Goal: Task Accomplishment & Management: Manage account settings

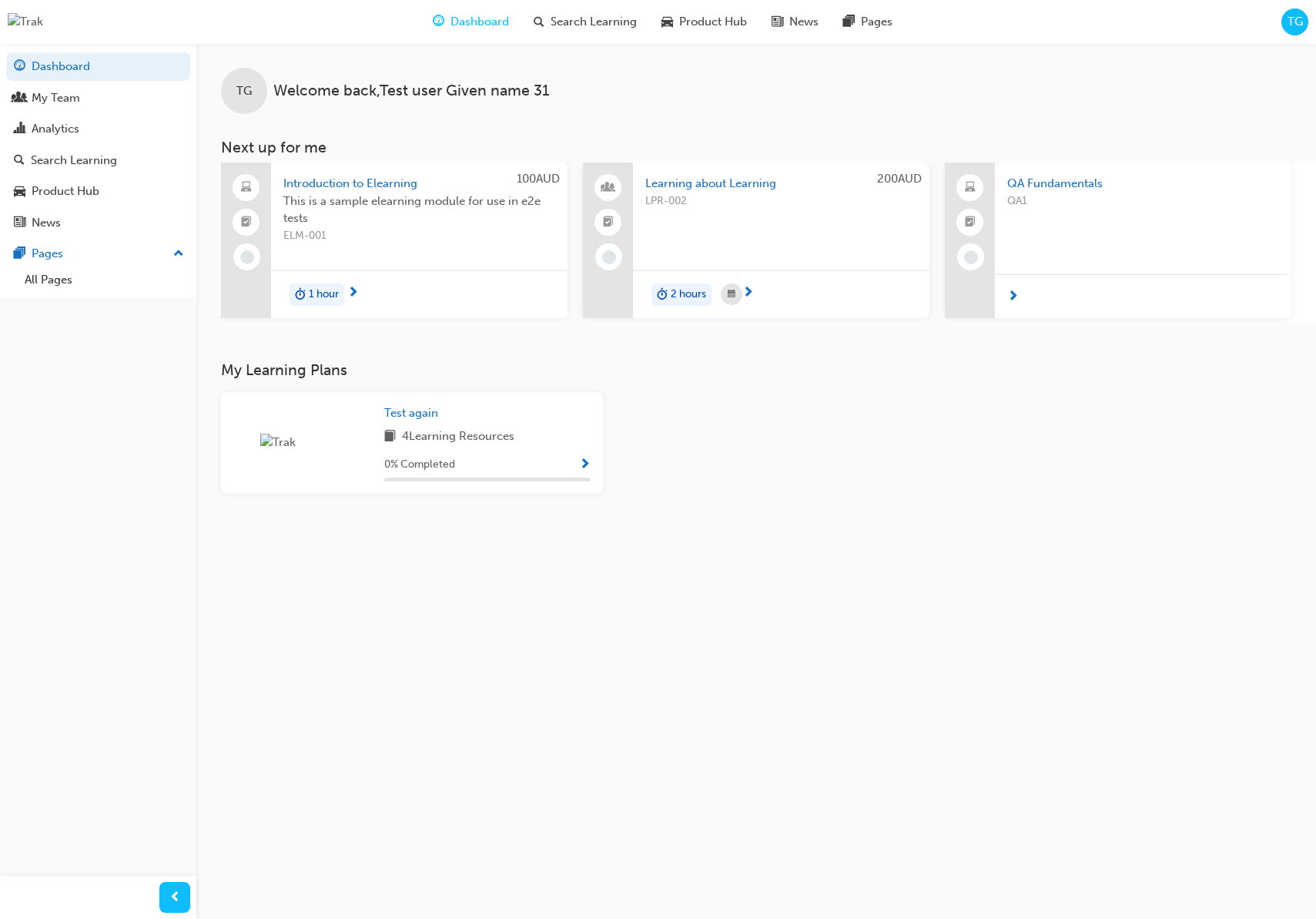
click at [1289, 27] on span "TG" at bounding box center [1295, 22] width 16 height 17
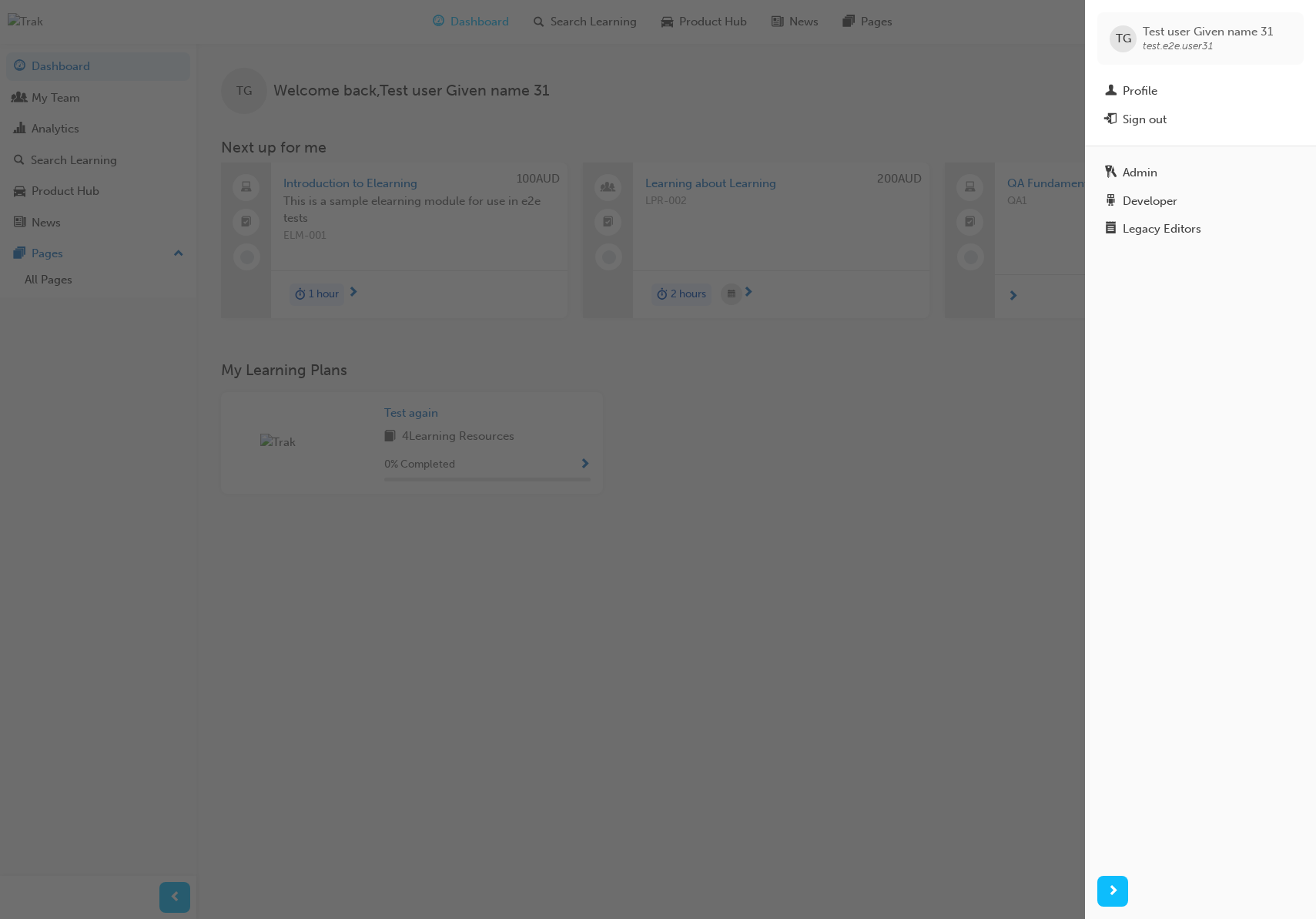
click at [92, 108] on div "button" at bounding box center [543, 460] width 1085 height 919
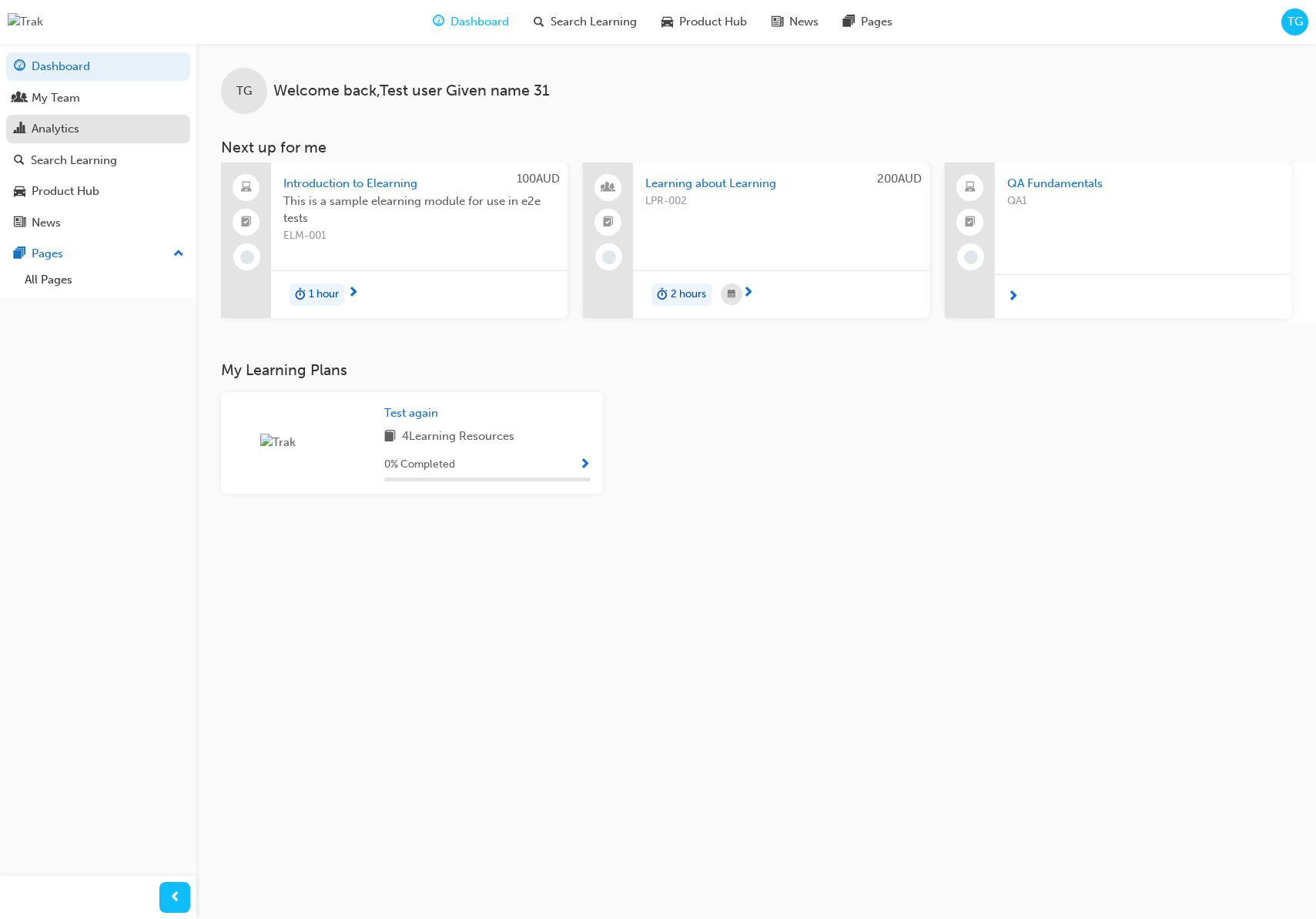
click at [91, 126] on div "Analytics" at bounding box center [98, 128] width 169 height 19
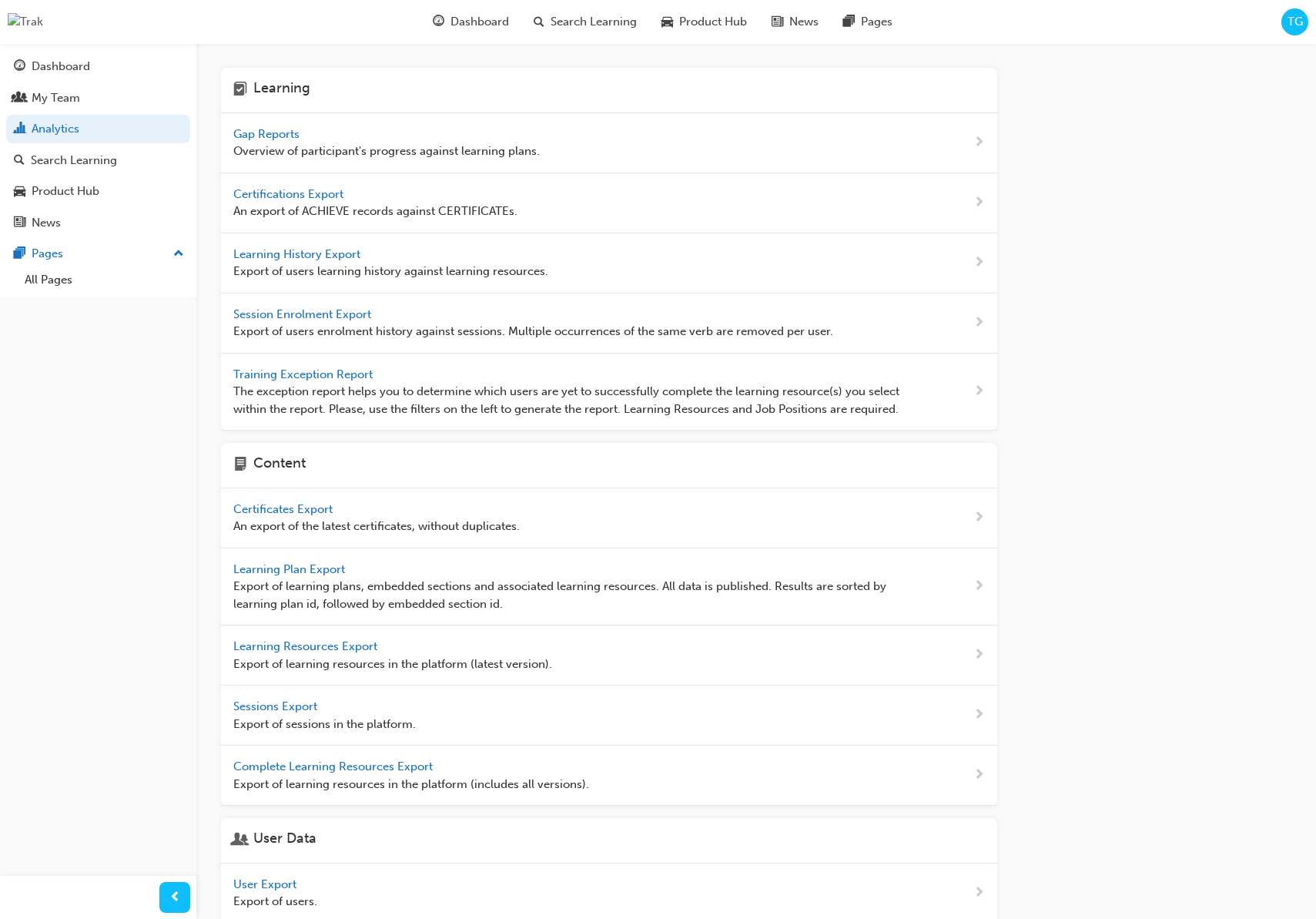
click at [286, 134] on span "Gap Reports" at bounding box center [267, 134] width 69 height 14
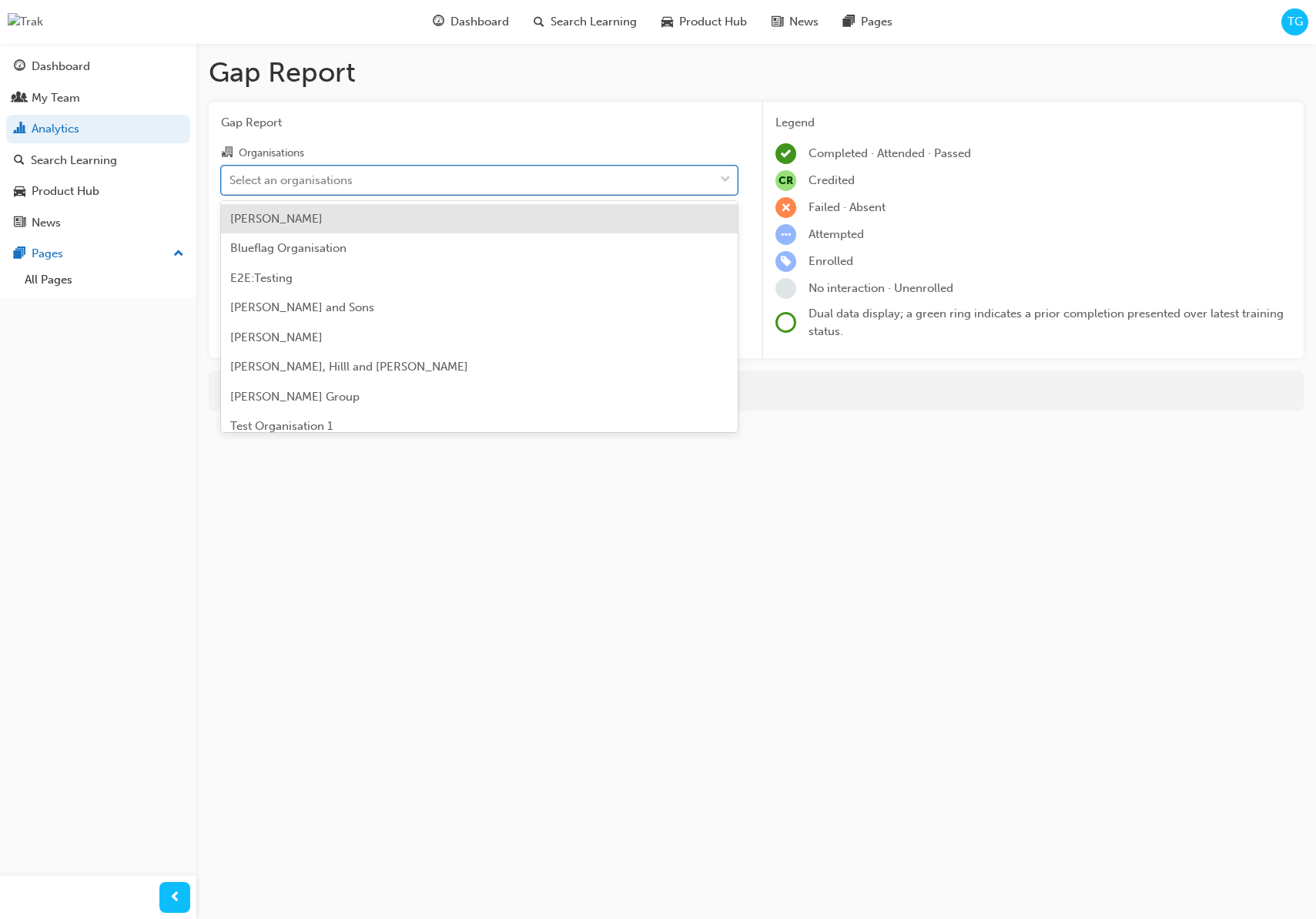
click at [335, 180] on div "Select an organisations" at bounding box center [291, 179] width 123 height 17
click at [231, 180] on input "Organisations option [PERSON_NAME] focused, 1 of 33. 33 results available. Use …" at bounding box center [231, 179] width 2 height 13
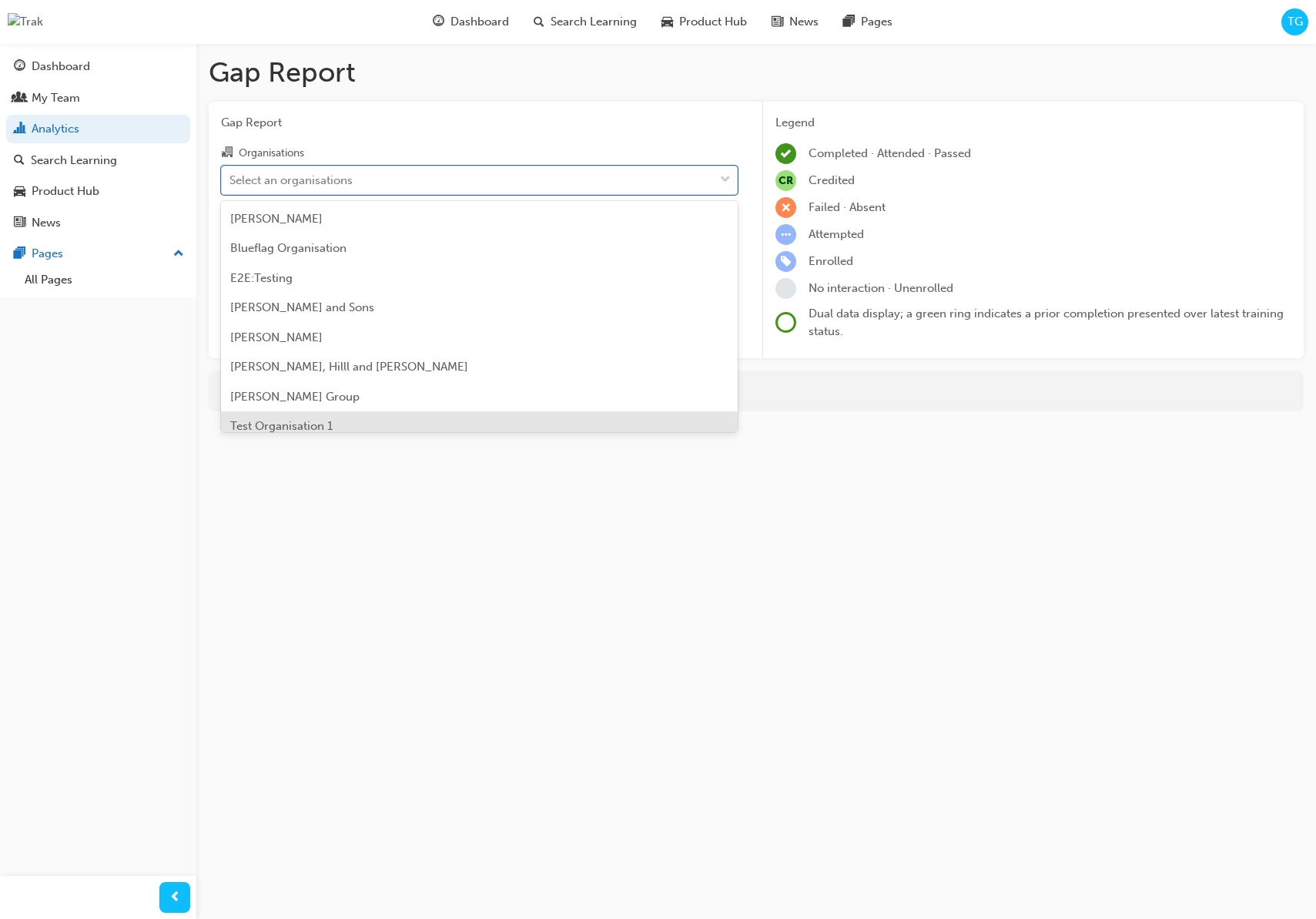
click at [375, 416] on div "Test Organisation 1" at bounding box center [479, 426] width 517 height 30
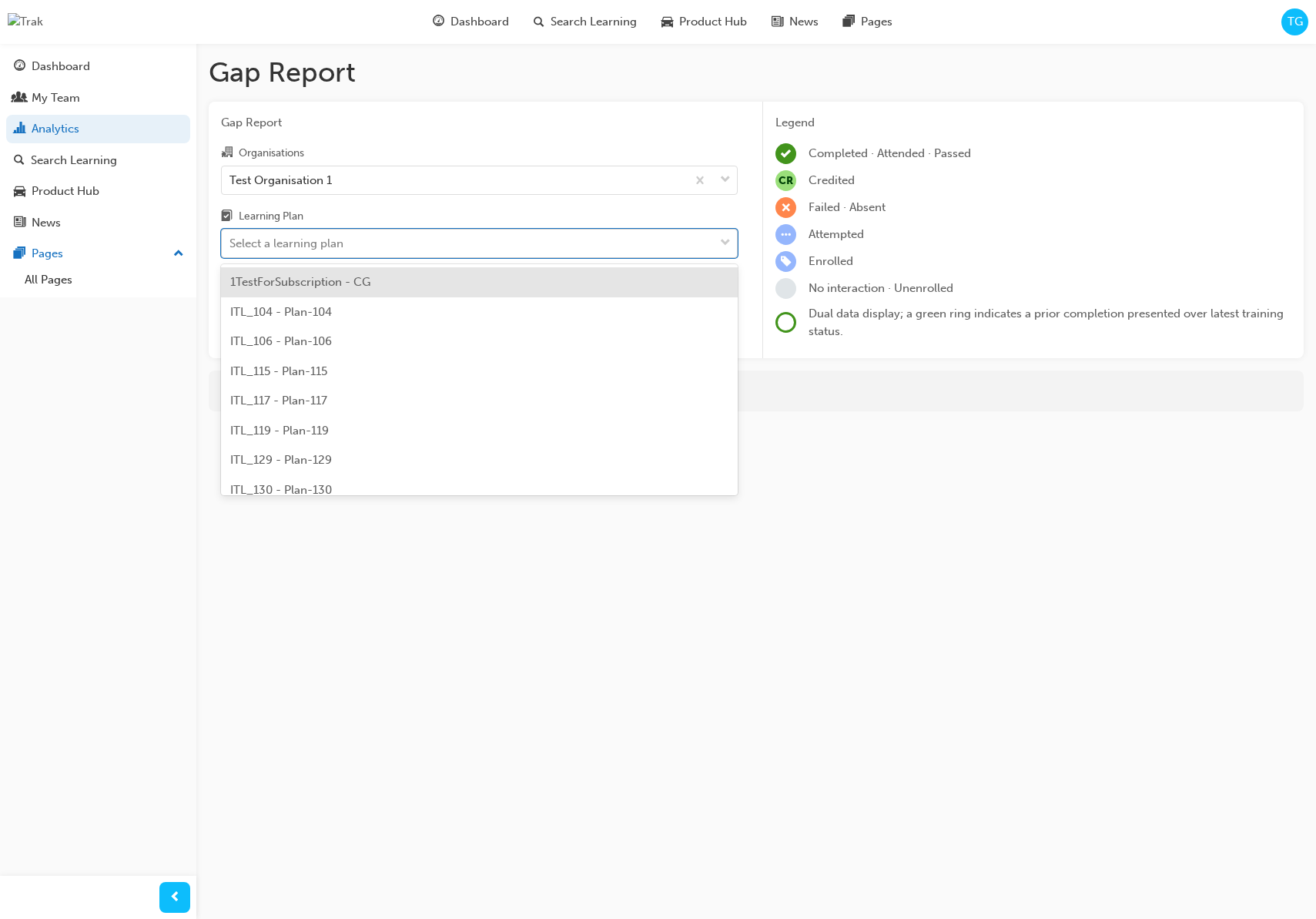
click at [353, 243] on div "Select a learning plan" at bounding box center [467, 244] width 492 height 27
click at [231, 243] on input "Learning Plan option 1TestForSubscription - CG focused, 1 of 236. 236 results a…" at bounding box center [231, 243] width 2 height 13
type input "ts"
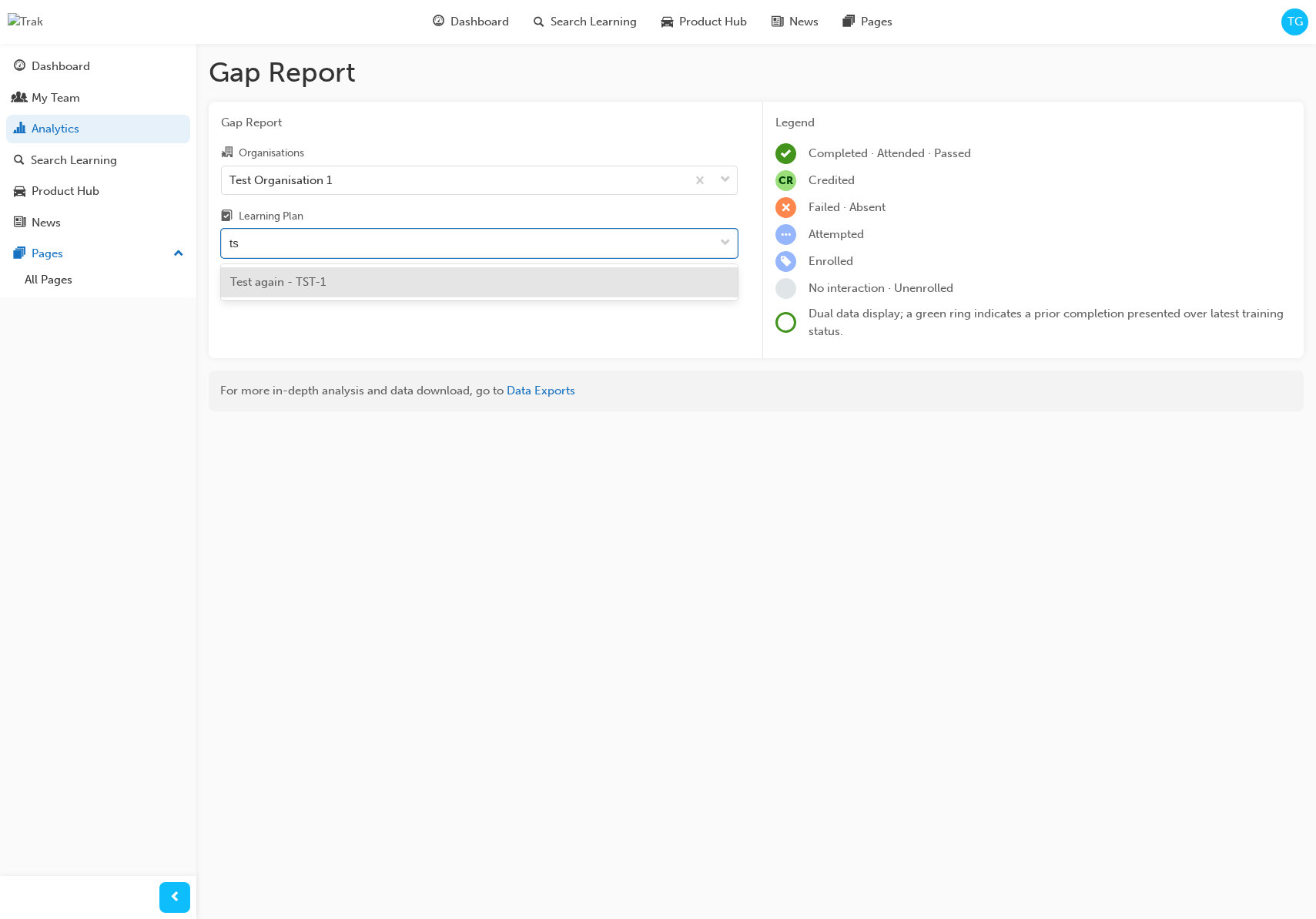
click at [335, 279] on div "Test again - TST-1" at bounding box center [479, 282] width 517 height 30
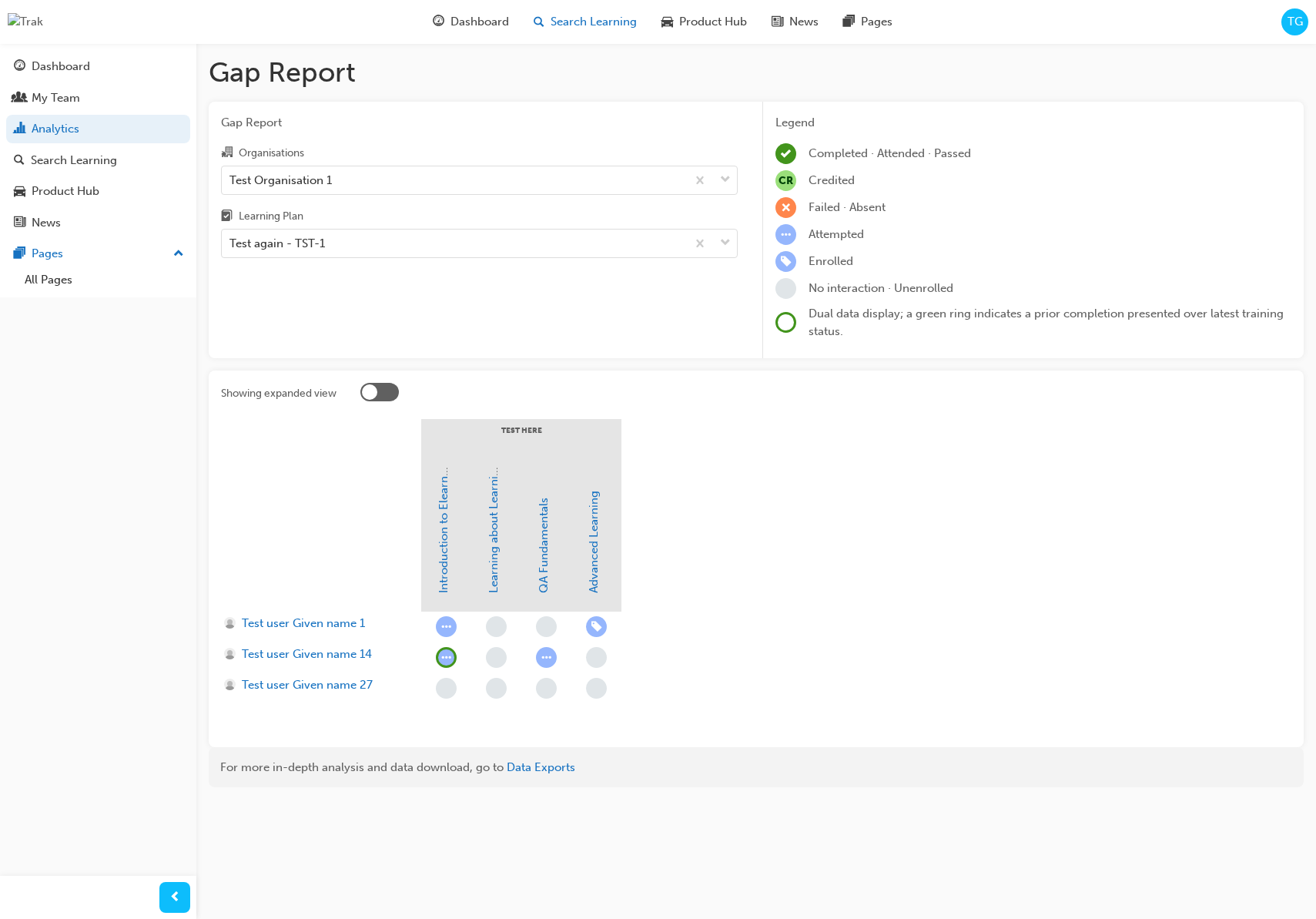
click at [575, 24] on span "Search Learning" at bounding box center [594, 22] width 87 height 17
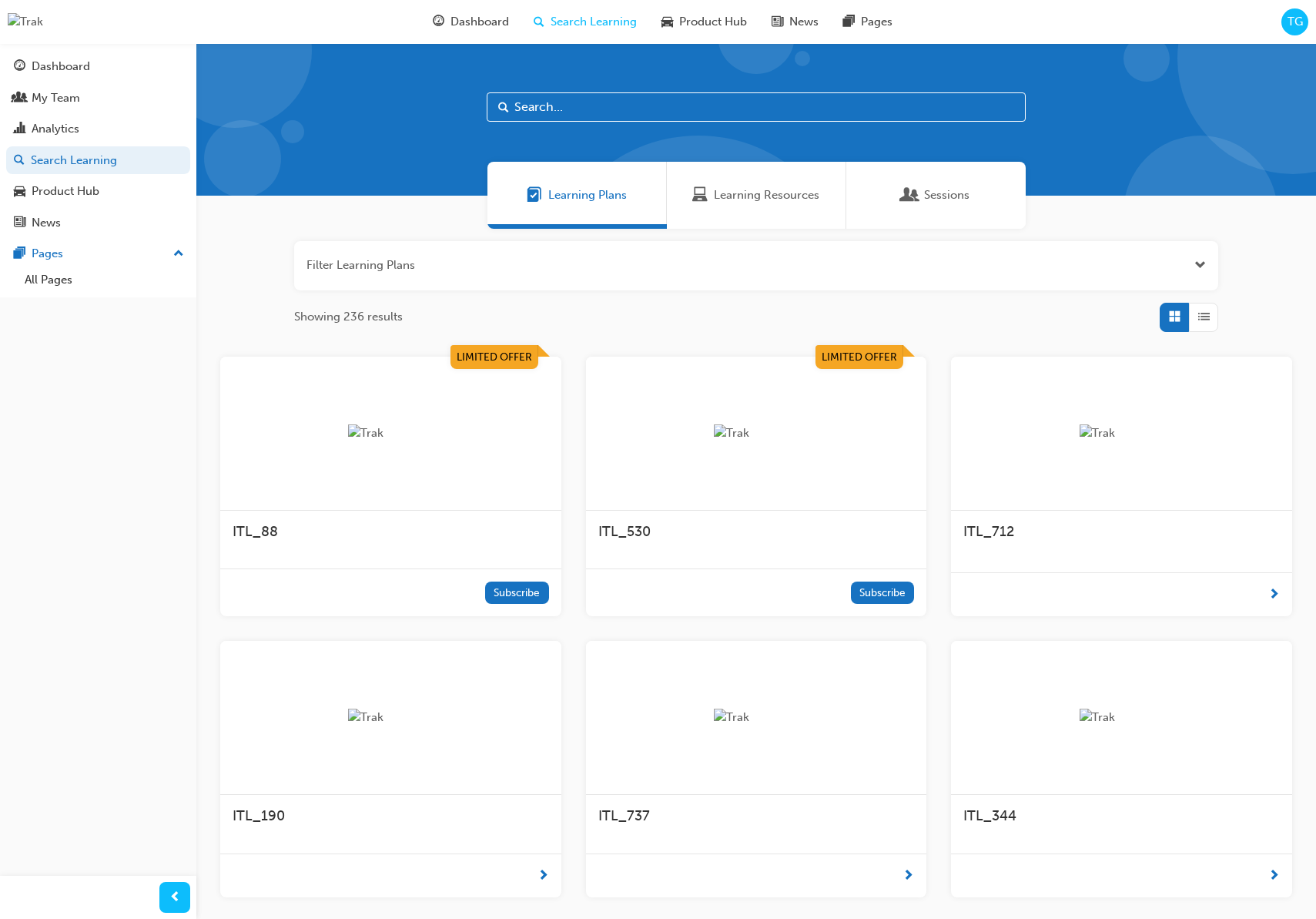
click at [598, 106] on input "text" at bounding box center [757, 107] width 539 height 29
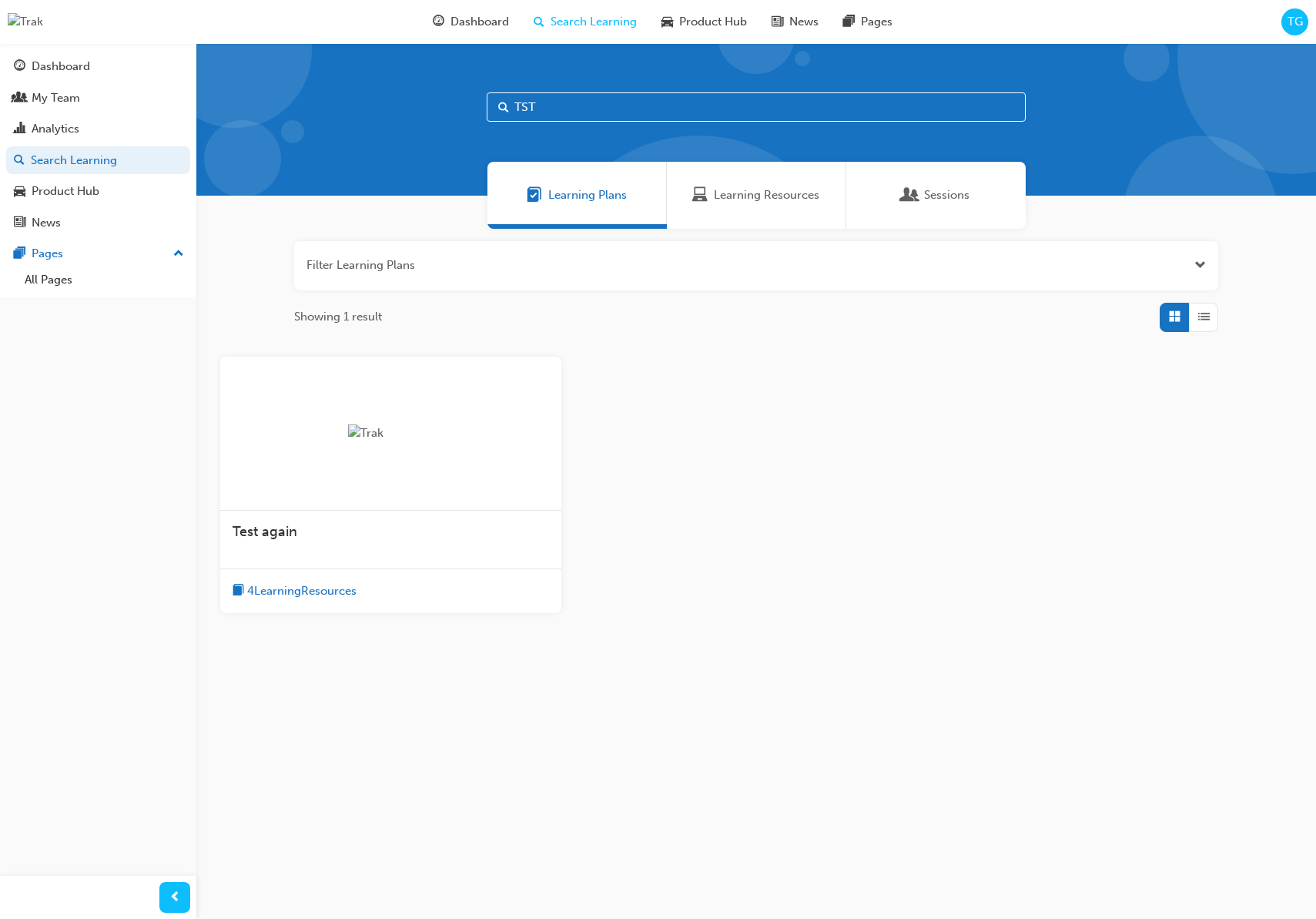
type input "TST"
click at [360, 554] on div "Test again" at bounding box center [391, 539] width 341 height 58
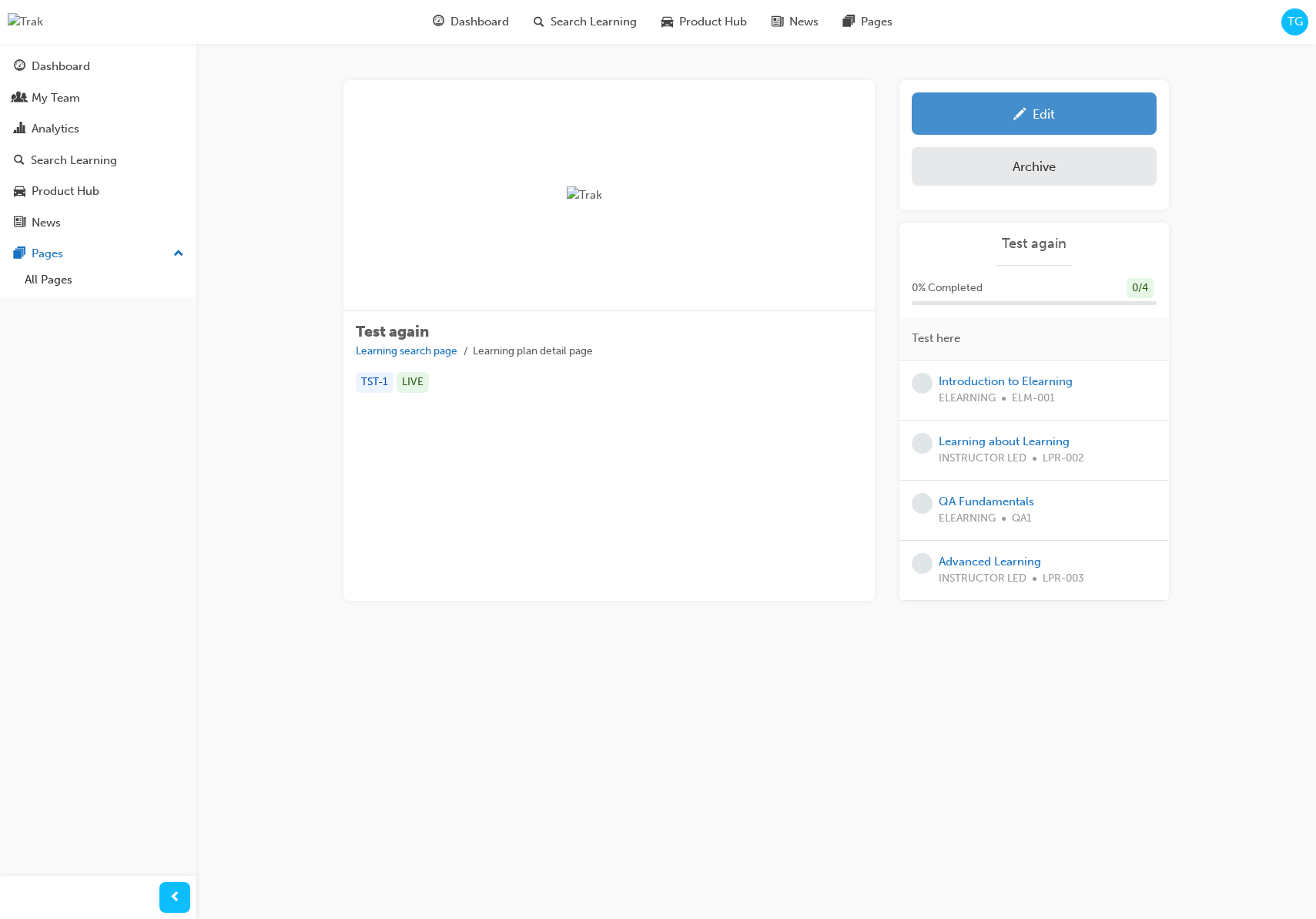
click at [1118, 111] on div "Edit" at bounding box center [1034, 113] width 221 height 19
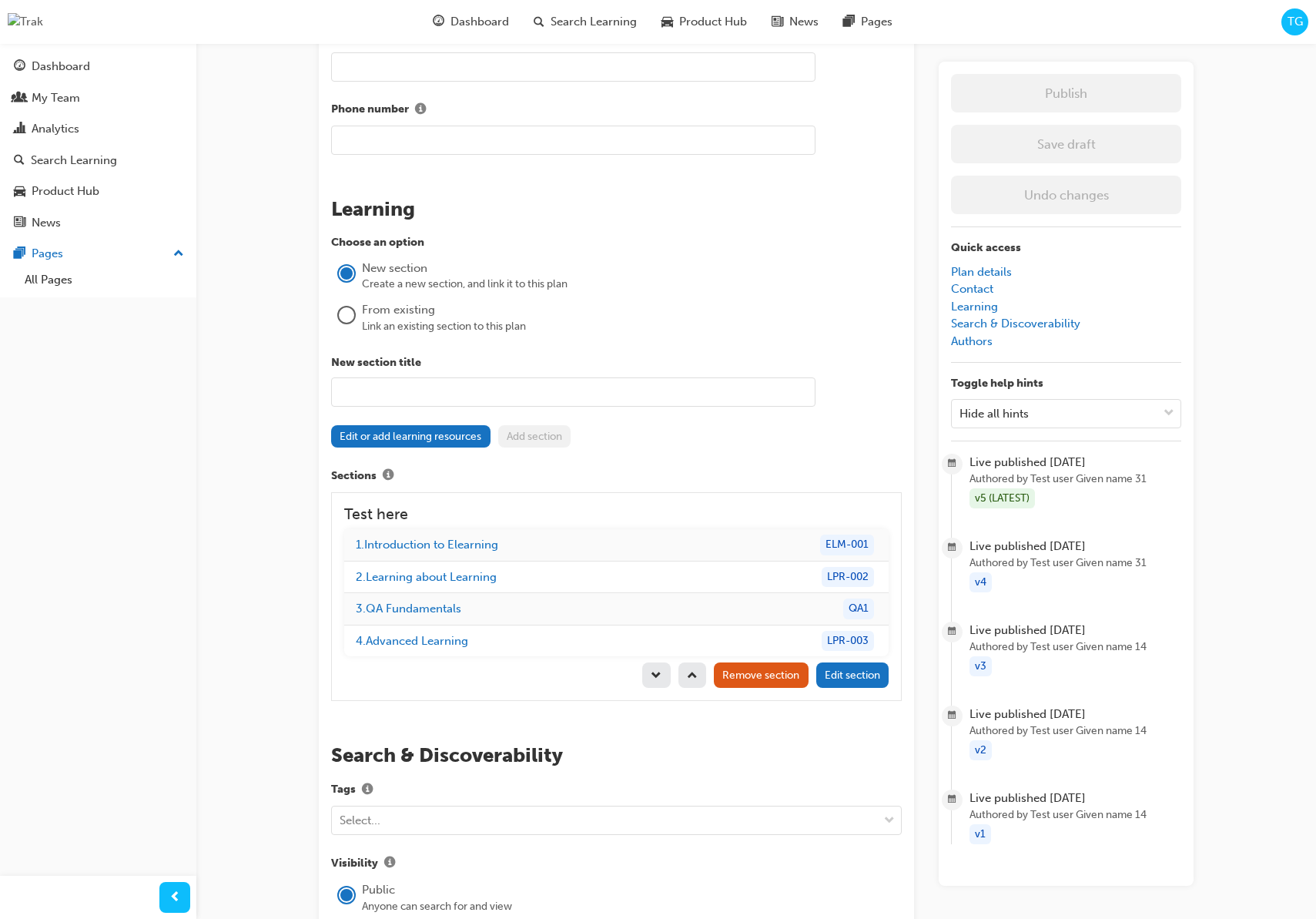
scroll to position [1180, 0]
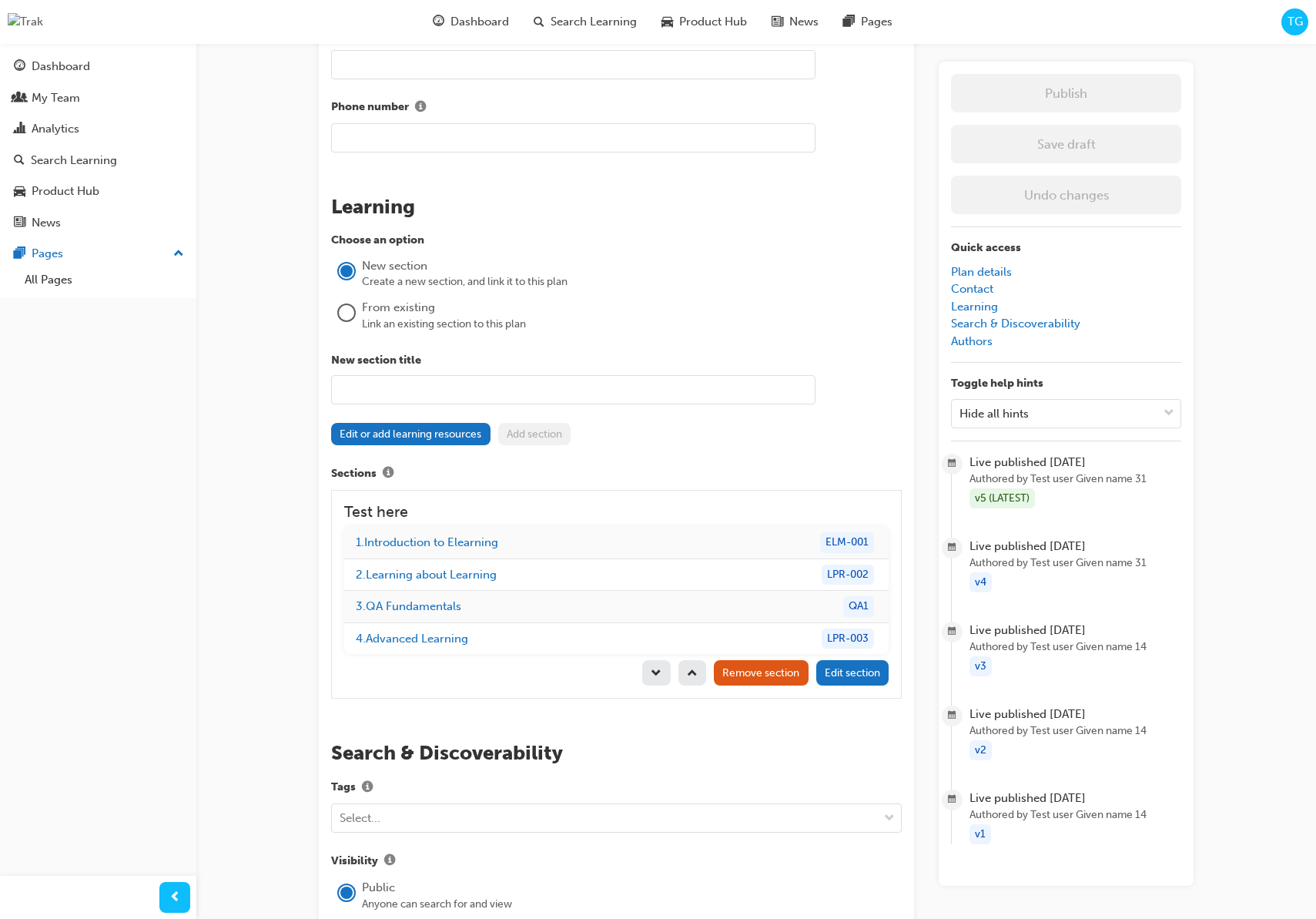
click at [390, 377] on input "text" at bounding box center [574, 390] width 484 height 29
click at [683, 410] on div "New section title Edit or add learning resources Add section" at bounding box center [617, 399] width 571 height 94
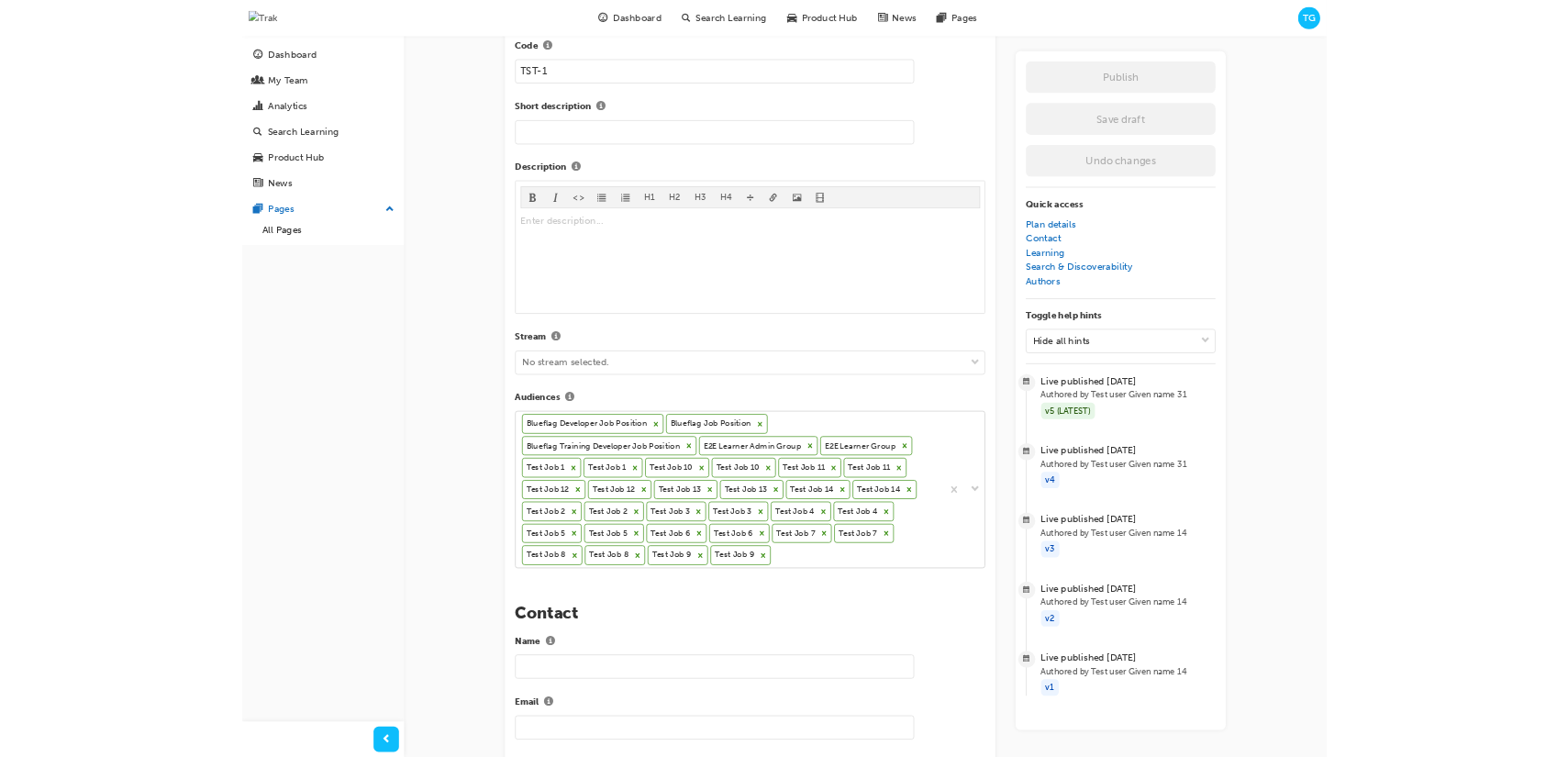
scroll to position [431, 0]
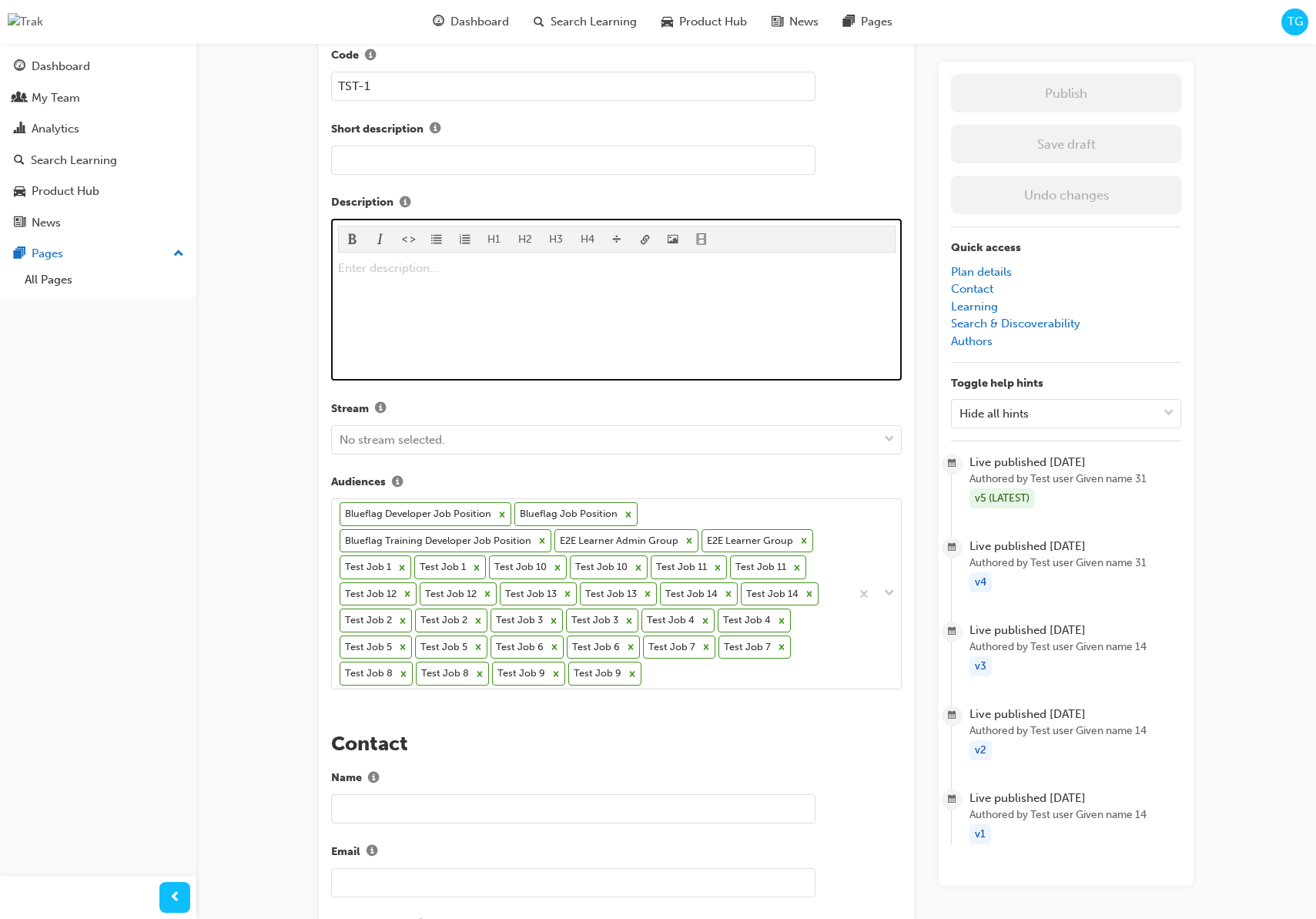
click at [479, 310] on div "Enter description... ﻿" at bounding box center [617, 316] width 558 height 116
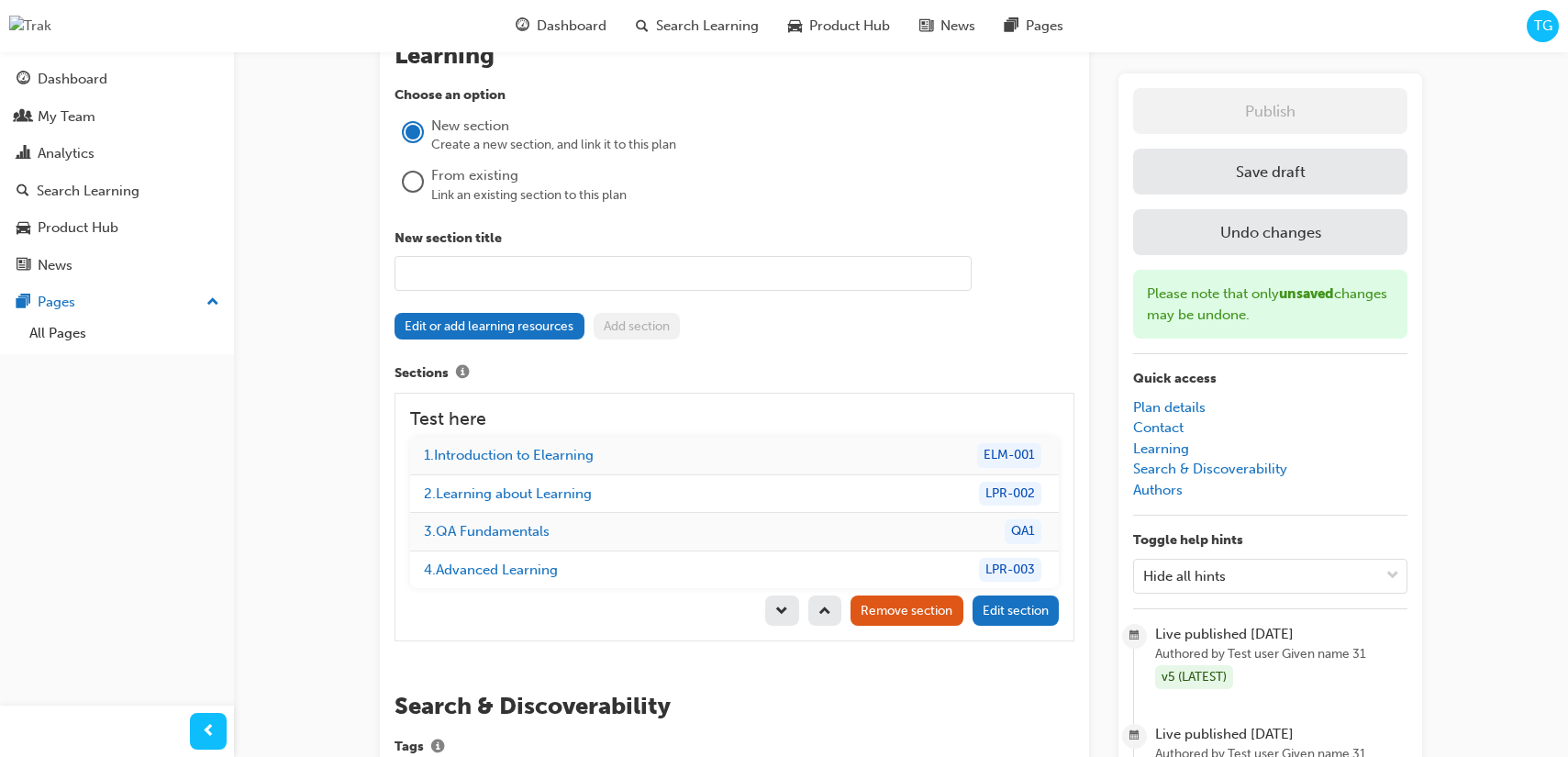
scroll to position [1628, 0]
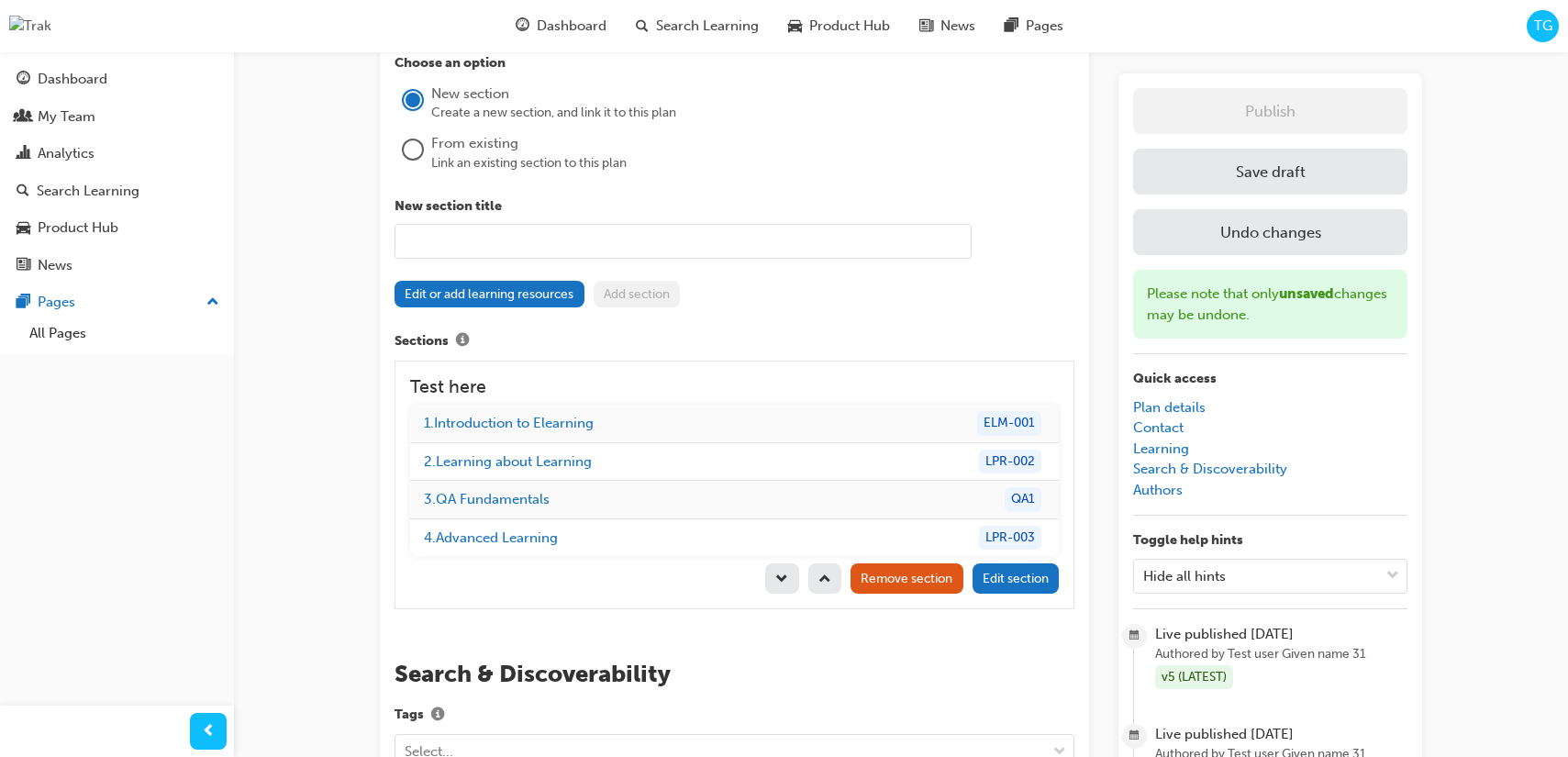
click at [821, 575] on span "up-icon" at bounding box center [824, 580] width 13 height 16
click at [781, 582] on span "down-icon" at bounding box center [782, 580] width 13 height 16
click at [1025, 583] on span "Edit section" at bounding box center [1016, 578] width 66 height 16
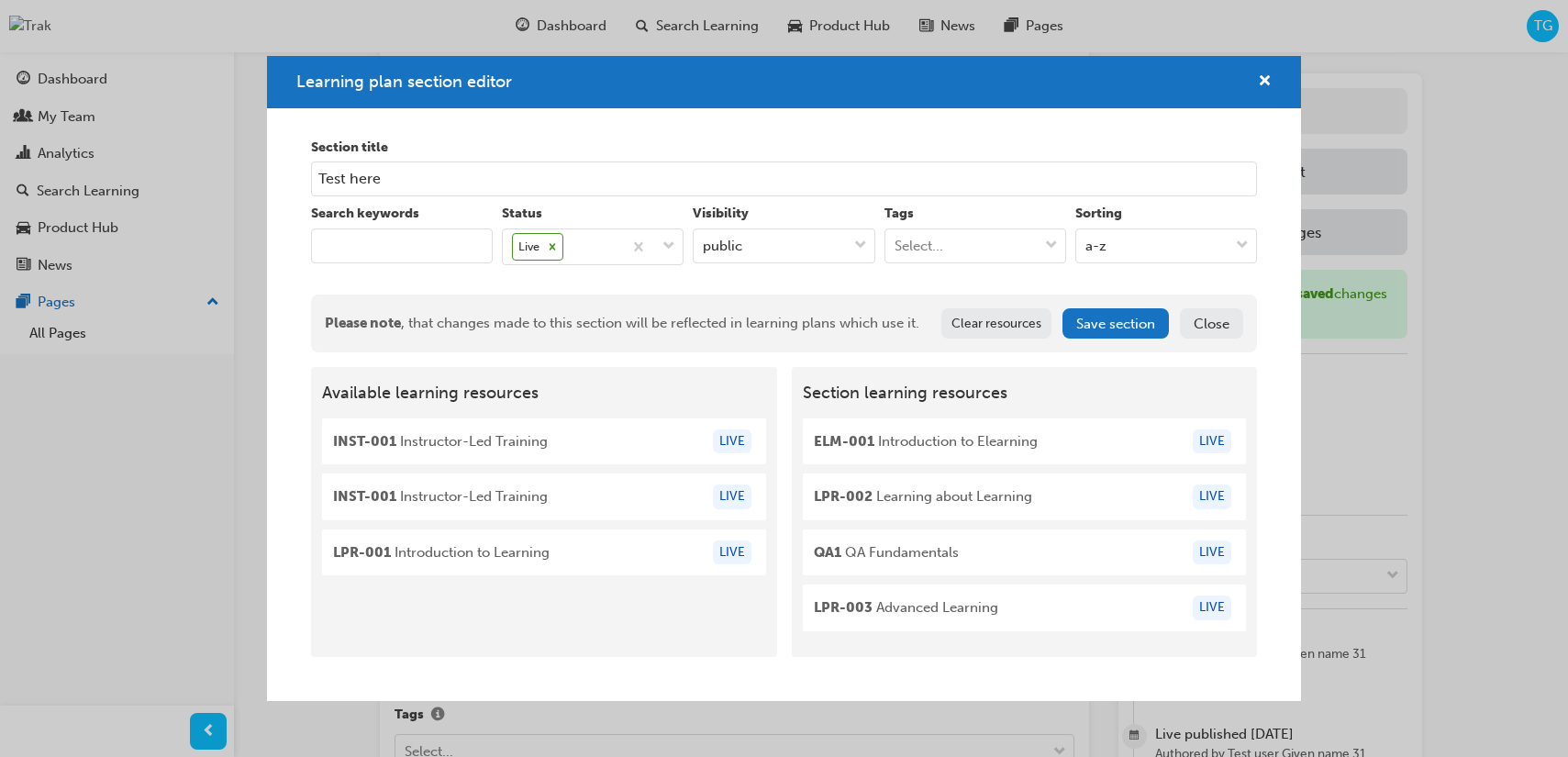
click at [412, 252] on input "keyword" at bounding box center [402, 245] width 181 height 35
type input "I"
click at [579, 297] on div "Please note , that changes made to this section will be reflected in learning p…" at bounding box center [784, 323] width 947 height 58
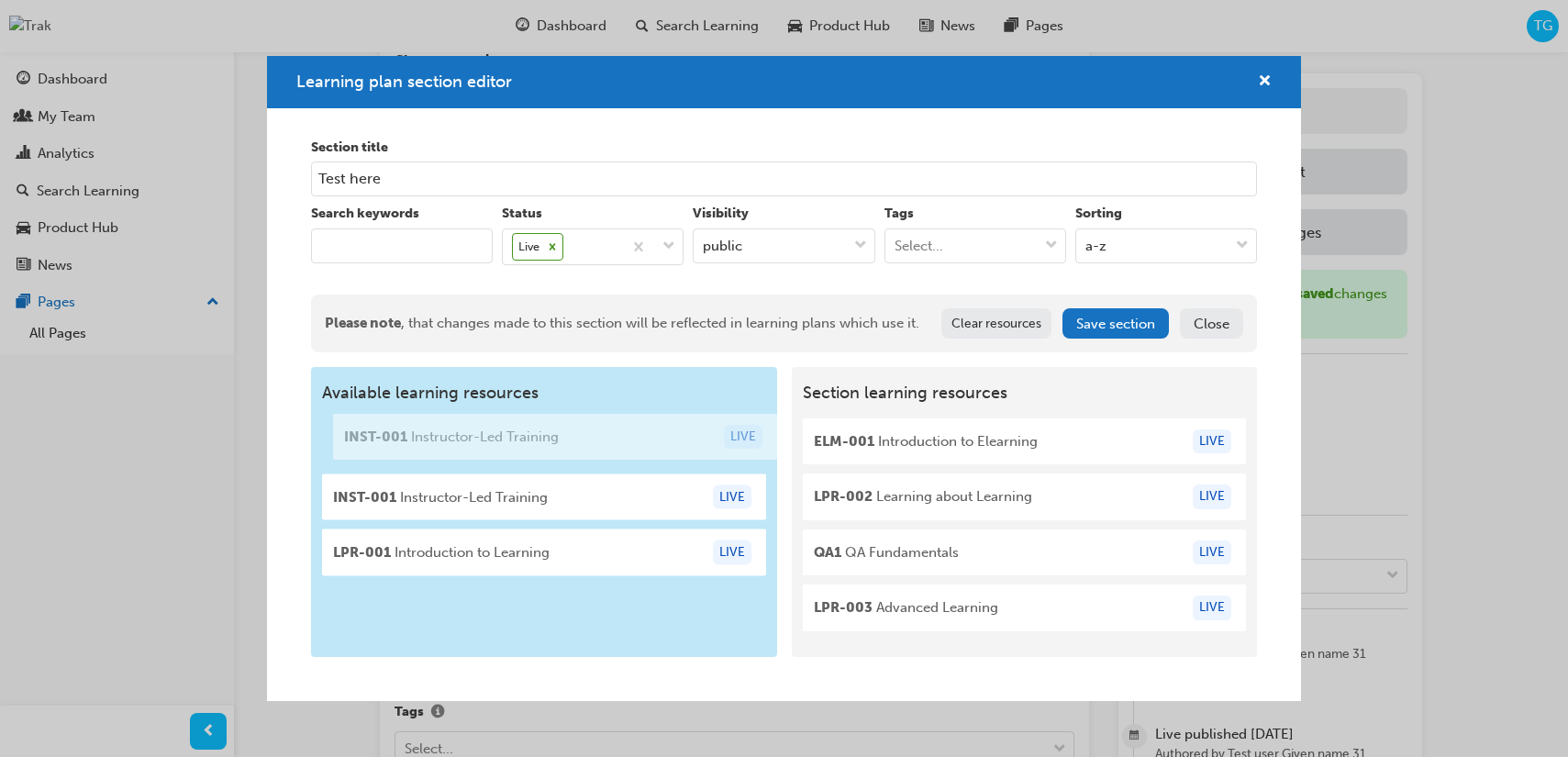
drag, startPoint x: 561, startPoint y: 452, endPoint x: 578, endPoint y: 452, distance: 17.0
click at [578, 452] on div "Available learning resources INST-001 Instructor-Led Training LIVE INST-001 Ins…" at bounding box center [544, 512] width 467 height 290
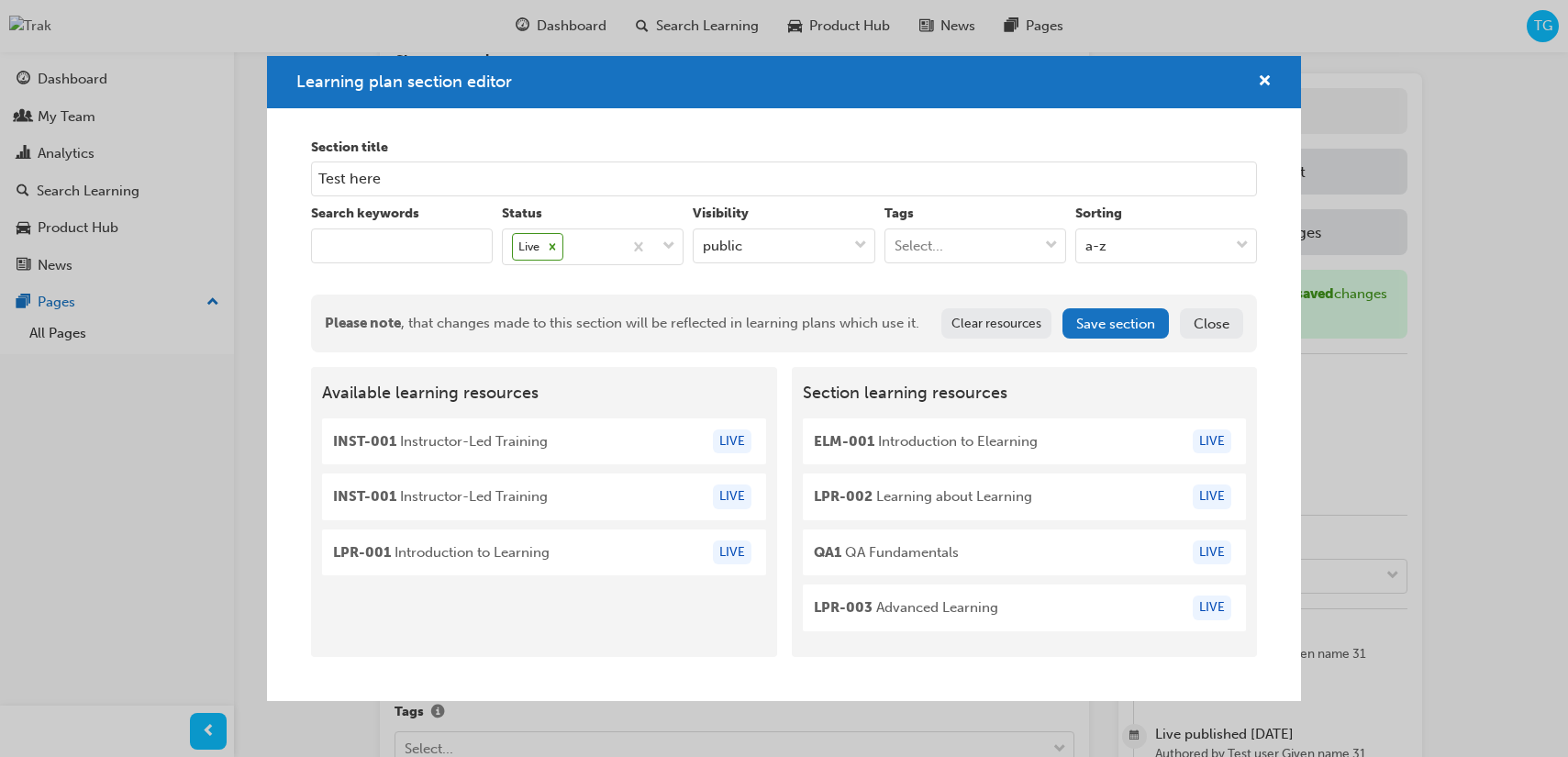
click at [1202, 324] on button "Close" at bounding box center [1212, 323] width 63 height 31
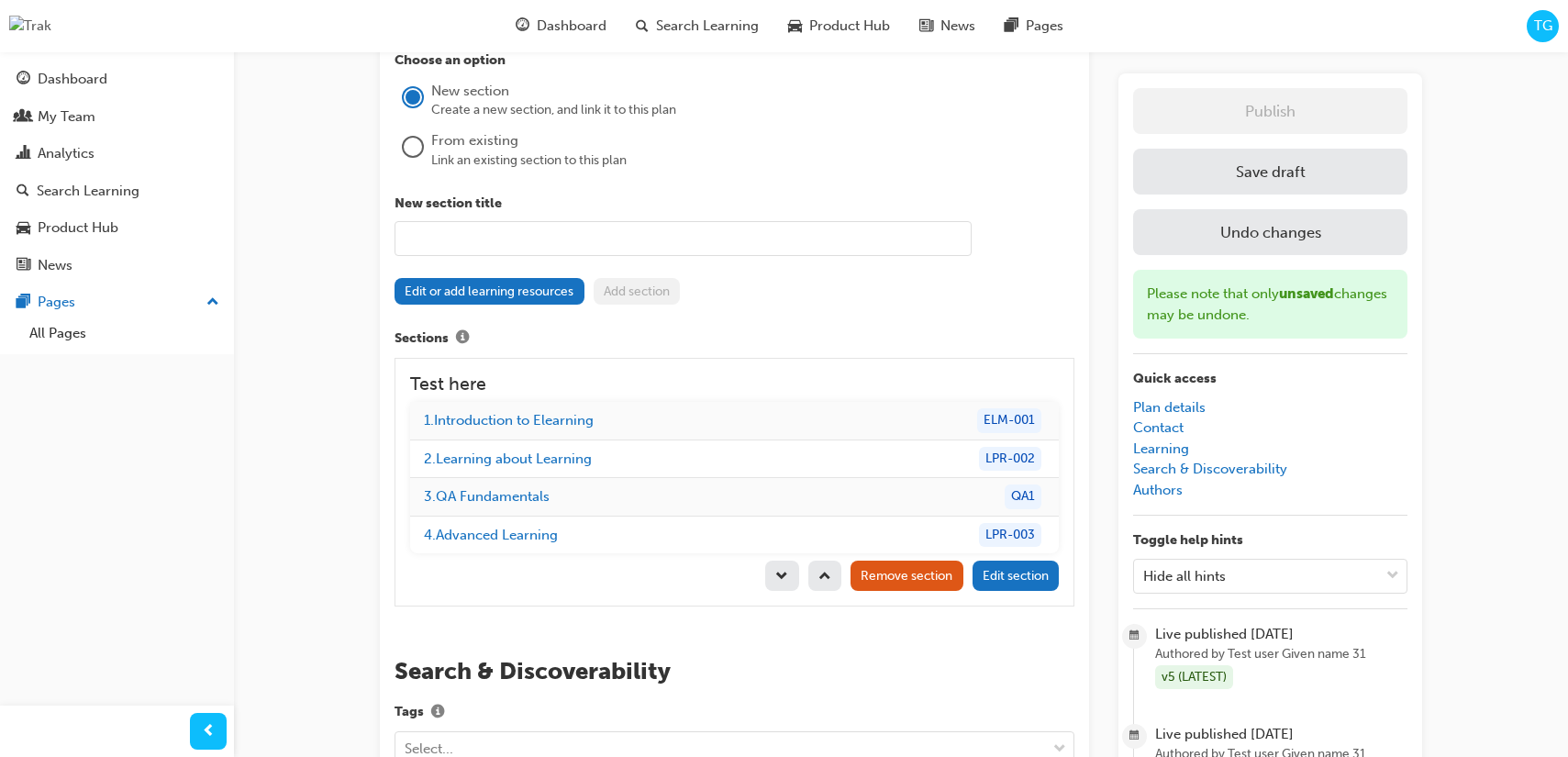
click at [1332, 178] on button "Save draft" at bounding box center [1270, 172] width 275 height 46
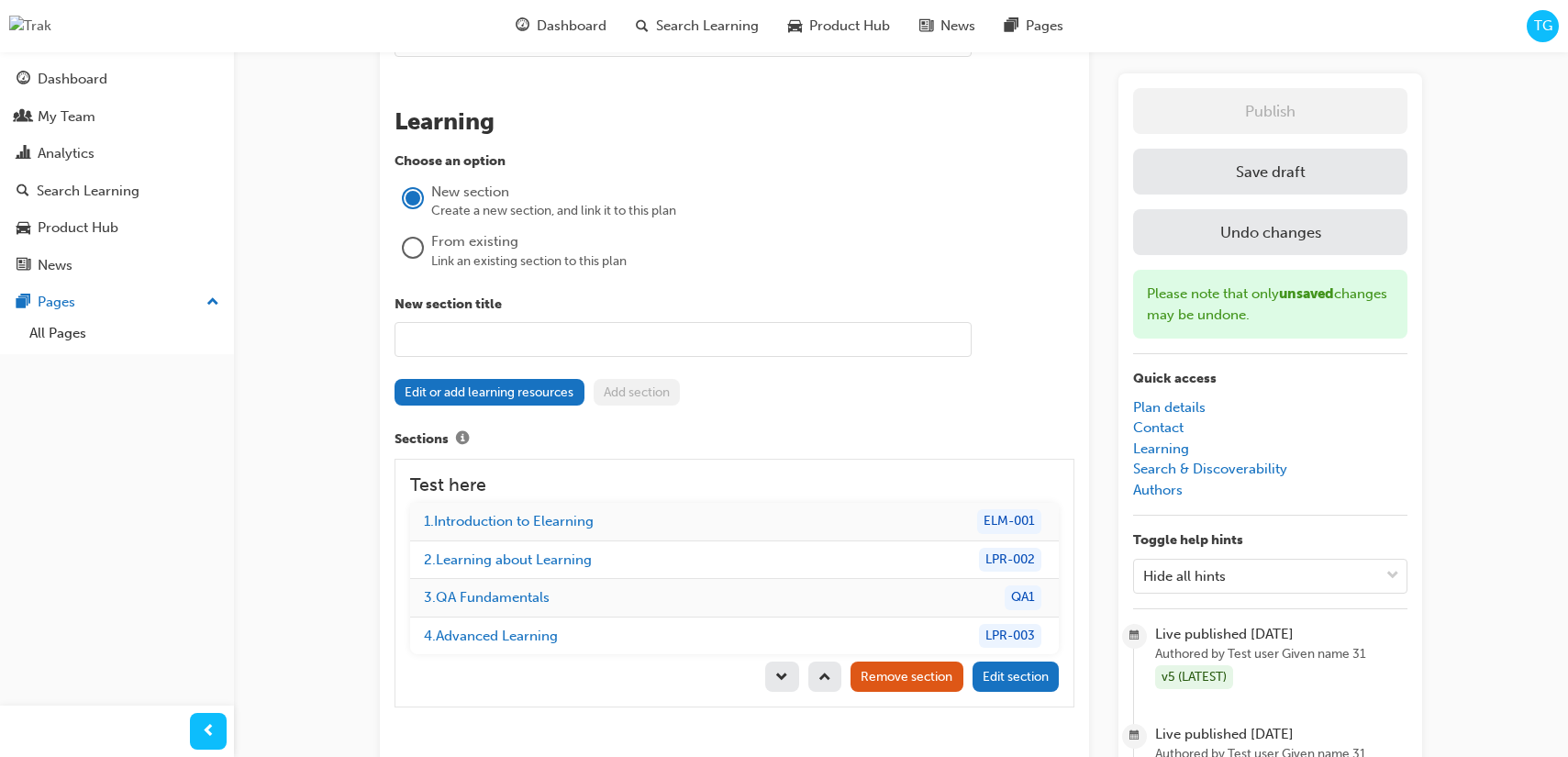
scroll to position [1533, 0]
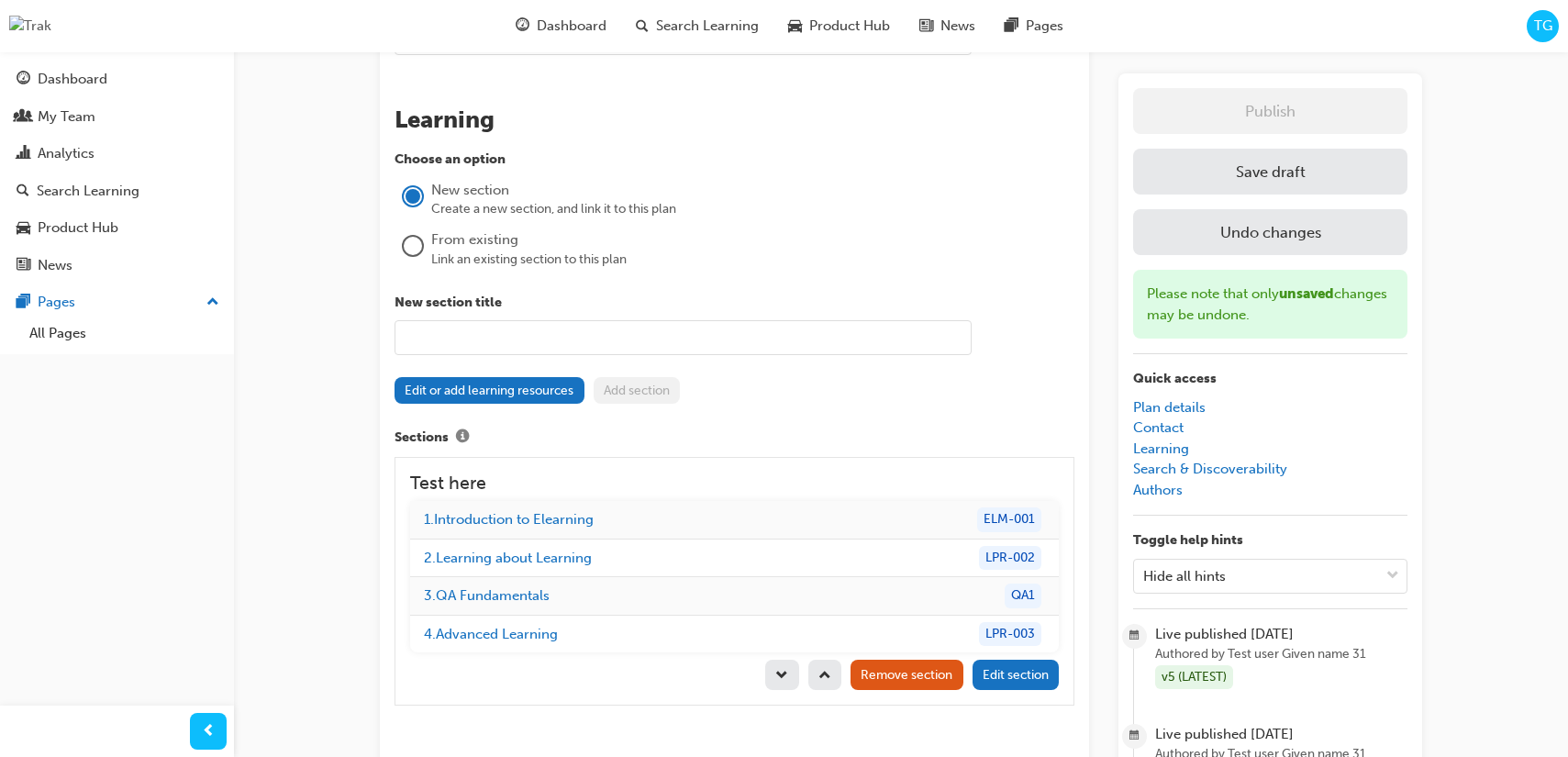
click at [1239, 178] on button "Save draft" at bounding box center [1270, 172] width 275 height 46
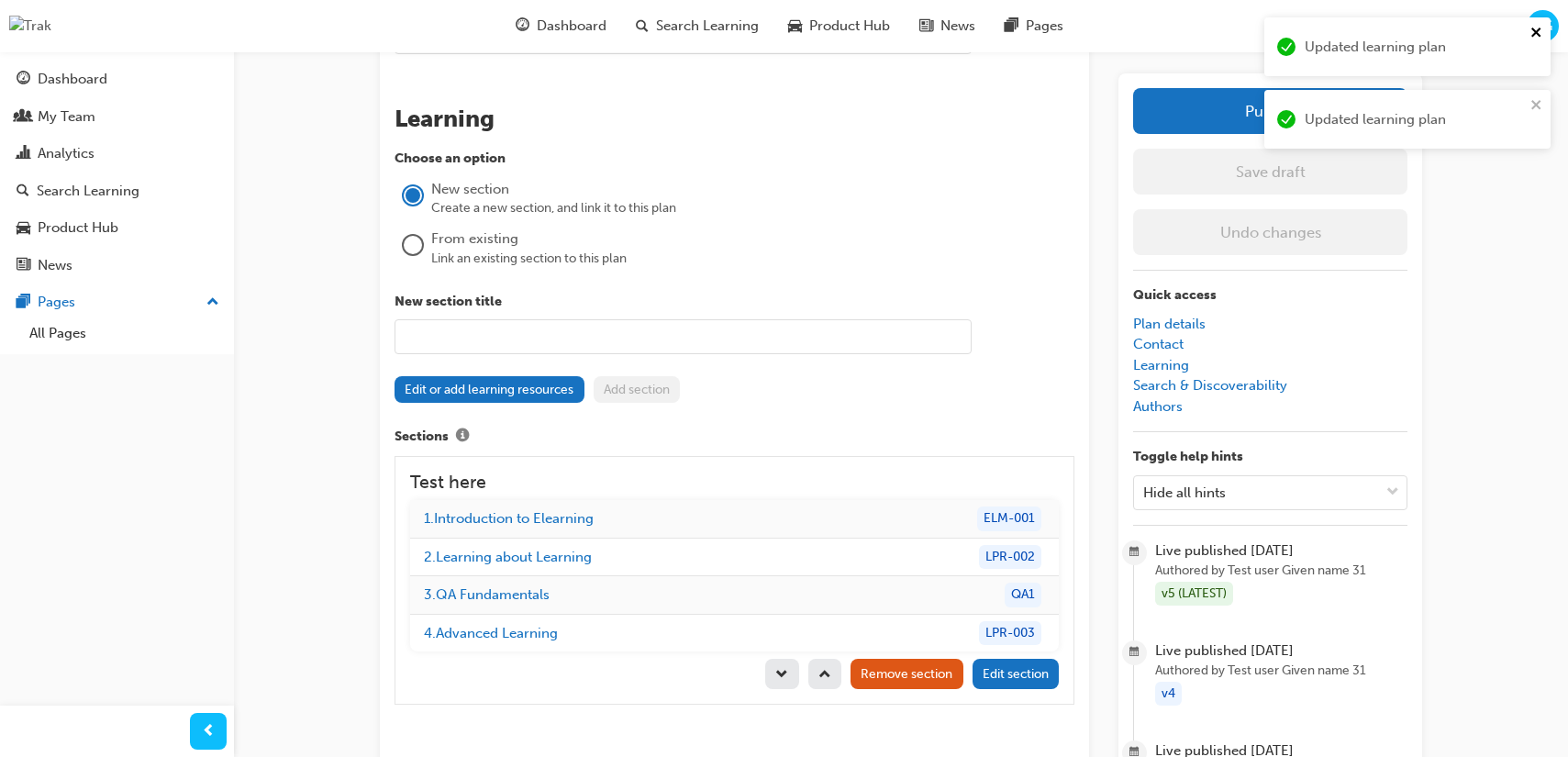
click at [1536, 31] on icon "close" at bounding box center [1535, 32] width 9 height 9
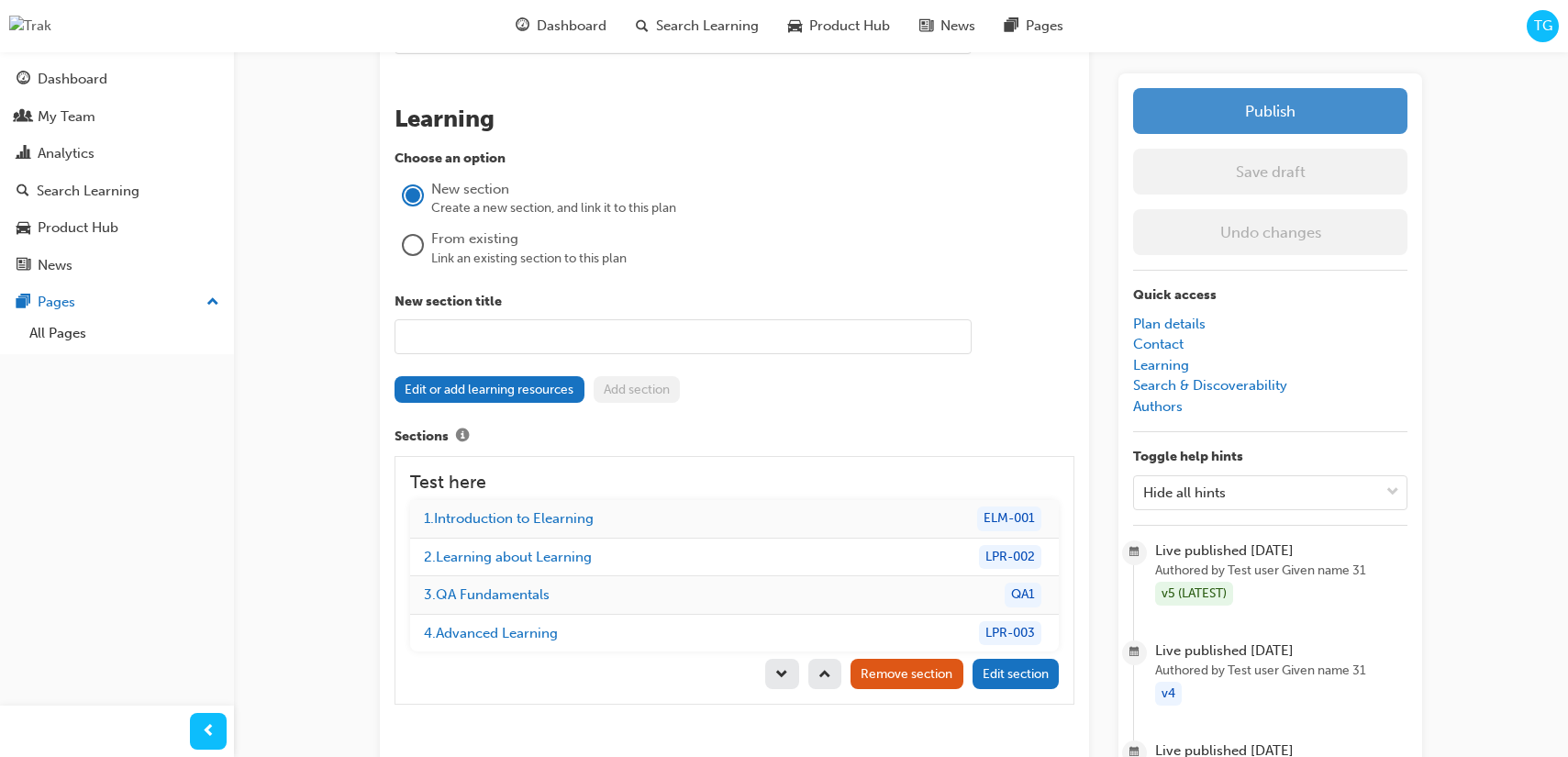
click at [1395, 120] on button "Publish" at bounding box center [1270, 111] width 275 height 46
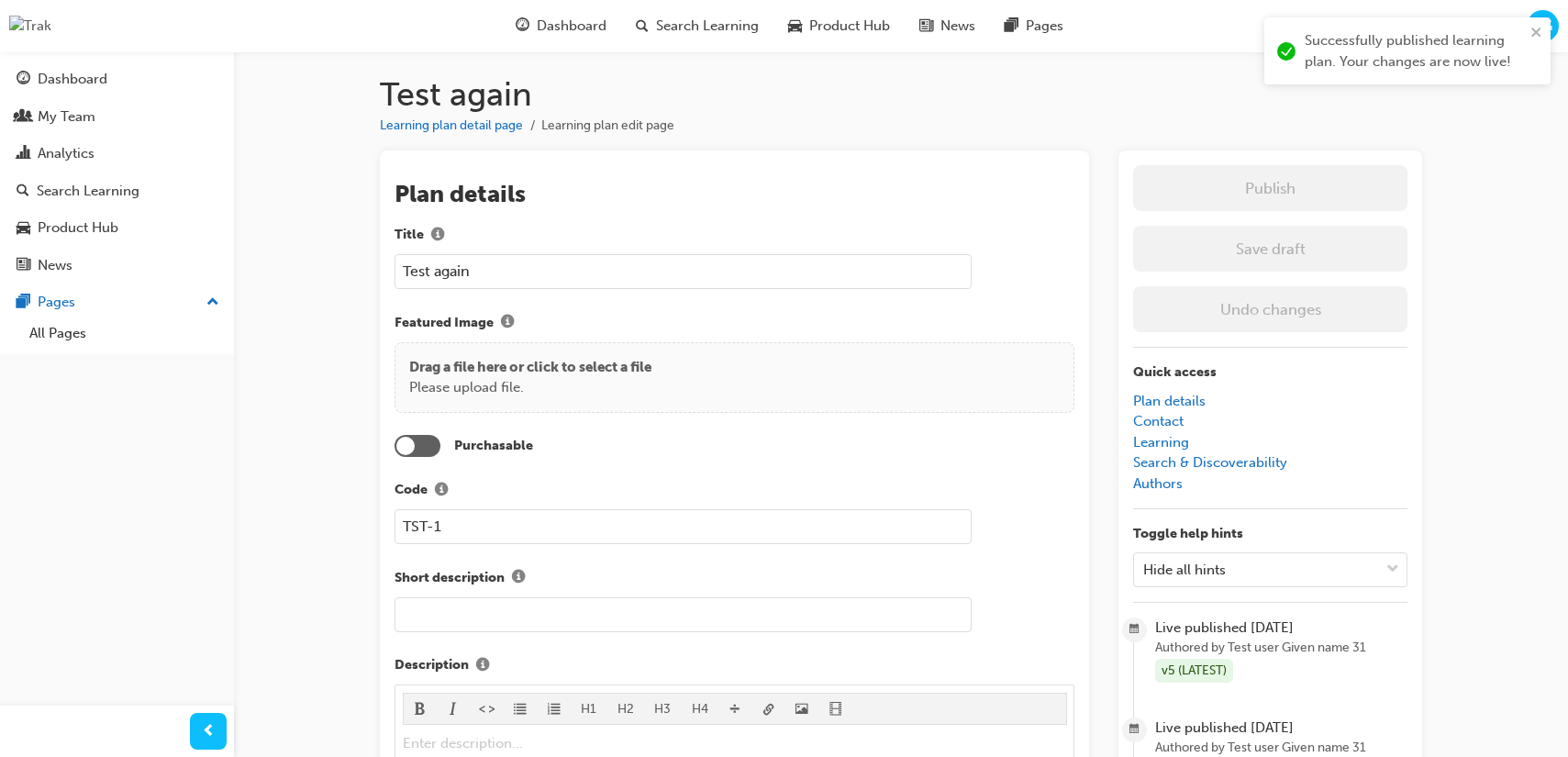
scroll to position [0, 0]
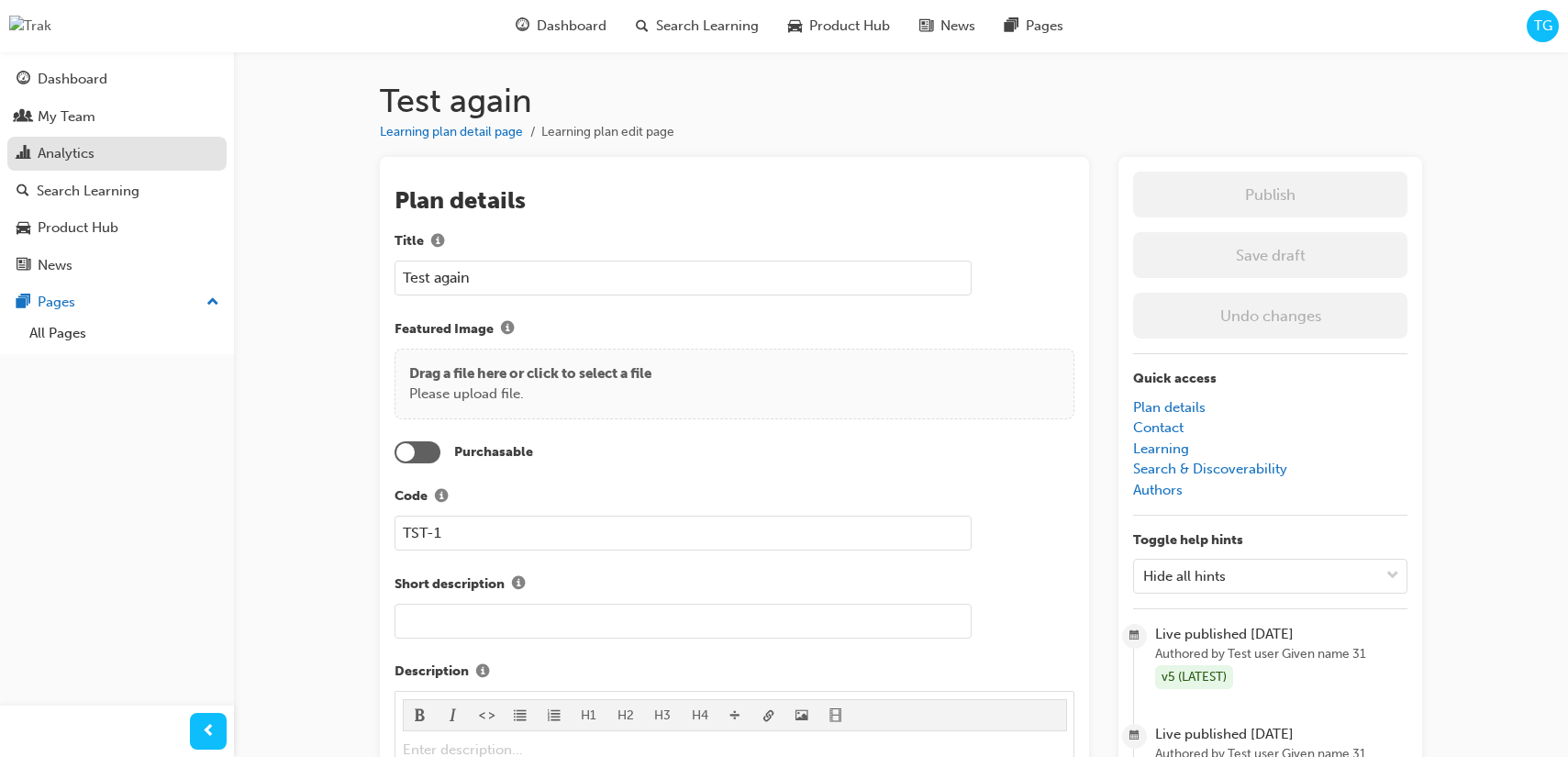
click at [115, 145] on div "Analytics" at bounding box center [117, 153] width 201 height 23
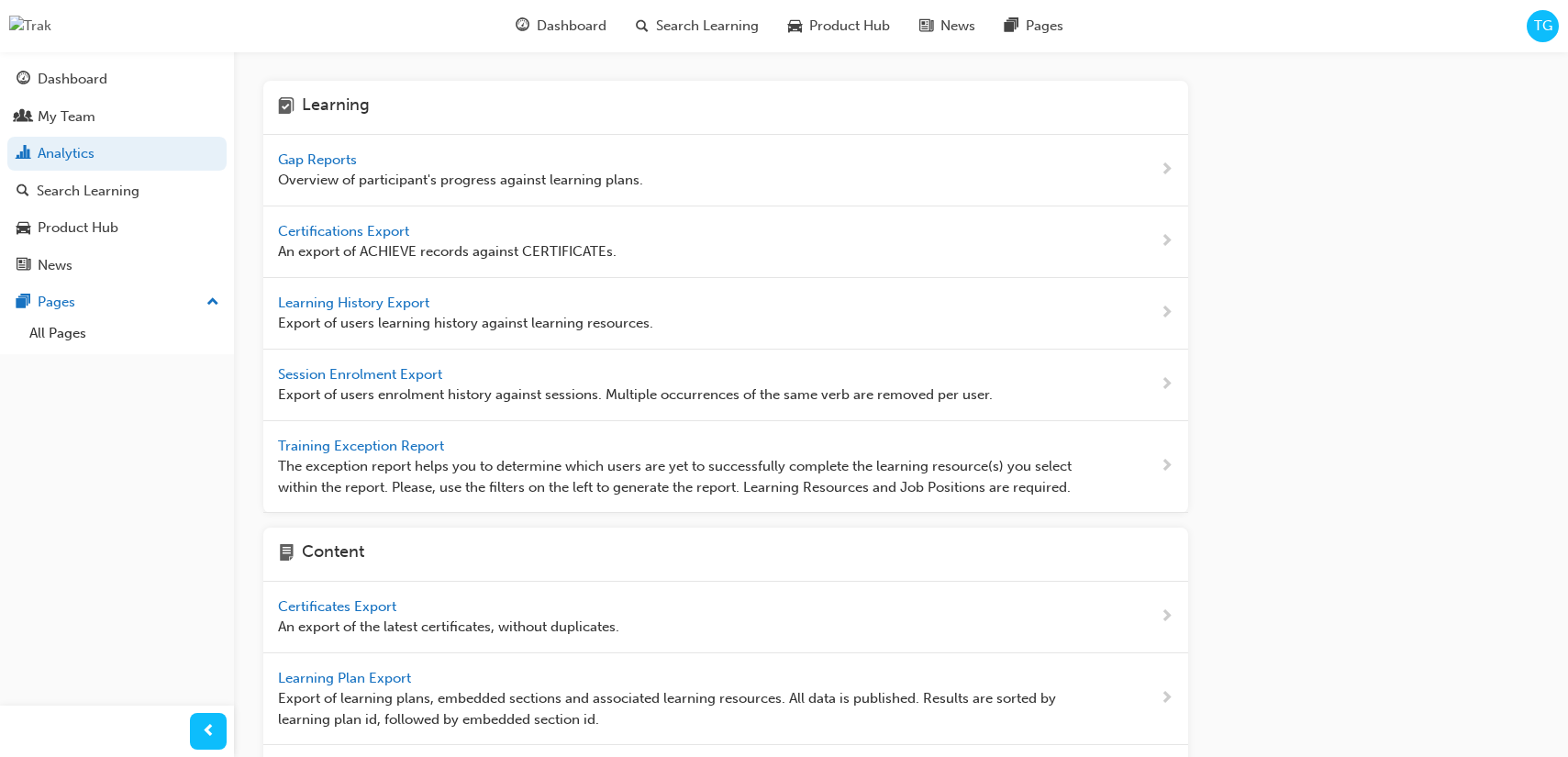
click at [299, 160] on span "Gap Reports" at bounding box center [318, 160] width 82 height 17
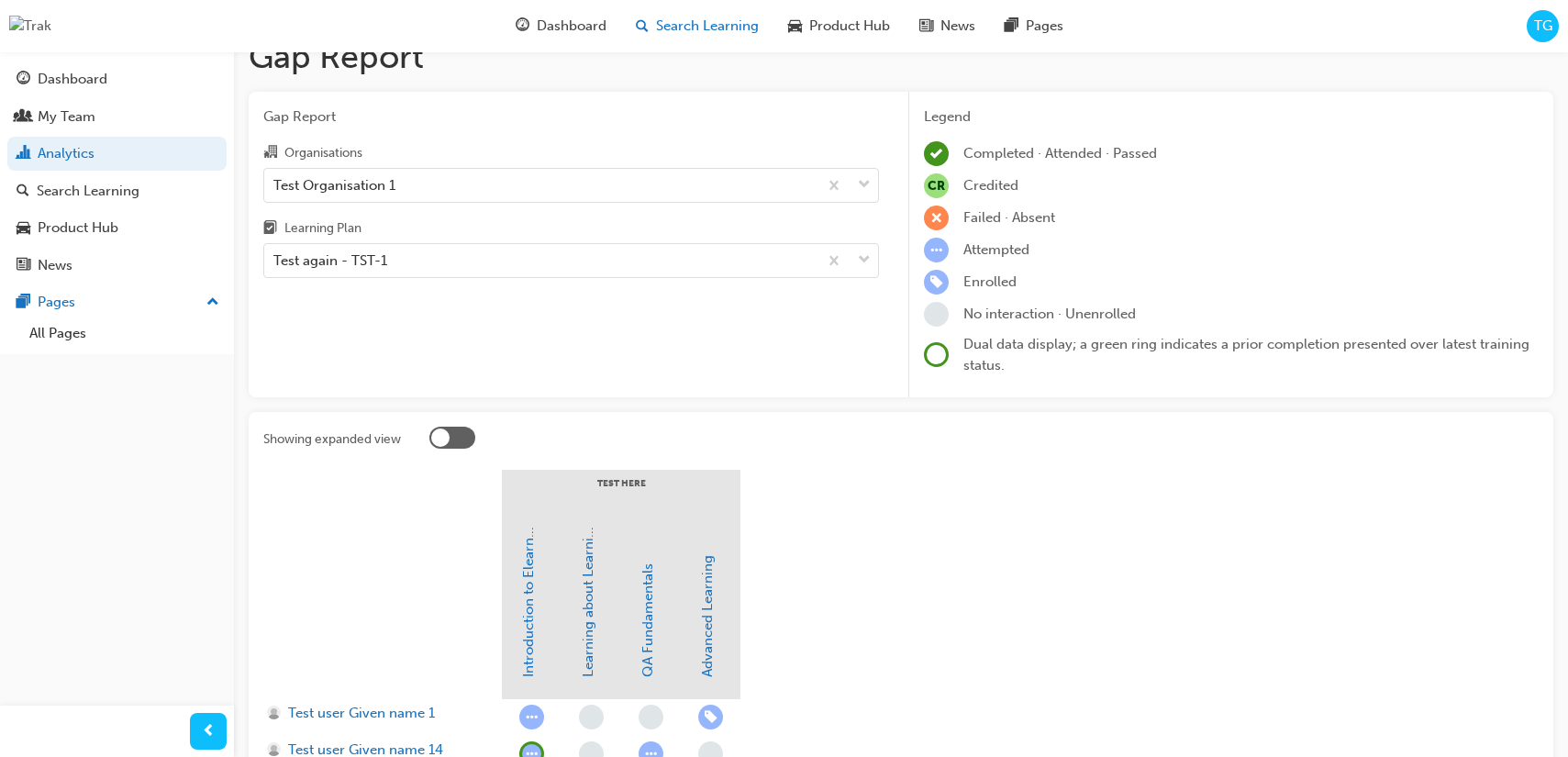
scroll to position [33, 0]
click at [692, 29] on span "Search Learning" at bounding box center [708, 26] width 103 height 21
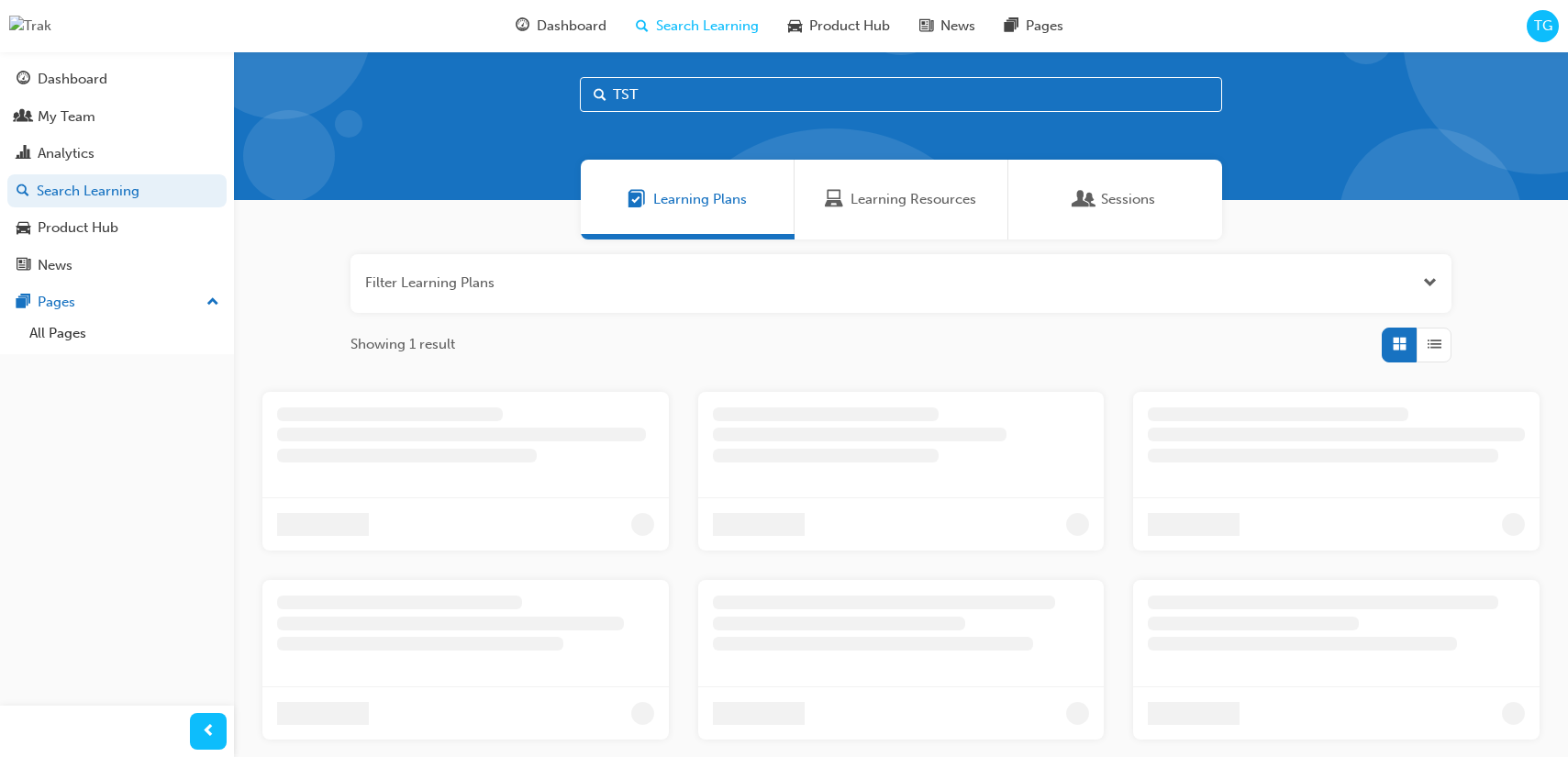
click at [709, 106] on input "TST" at bounding box center [902, 94] width 643 height 35
click at [489, 449] on div at bounding box center [407, 455] width 260 height 14
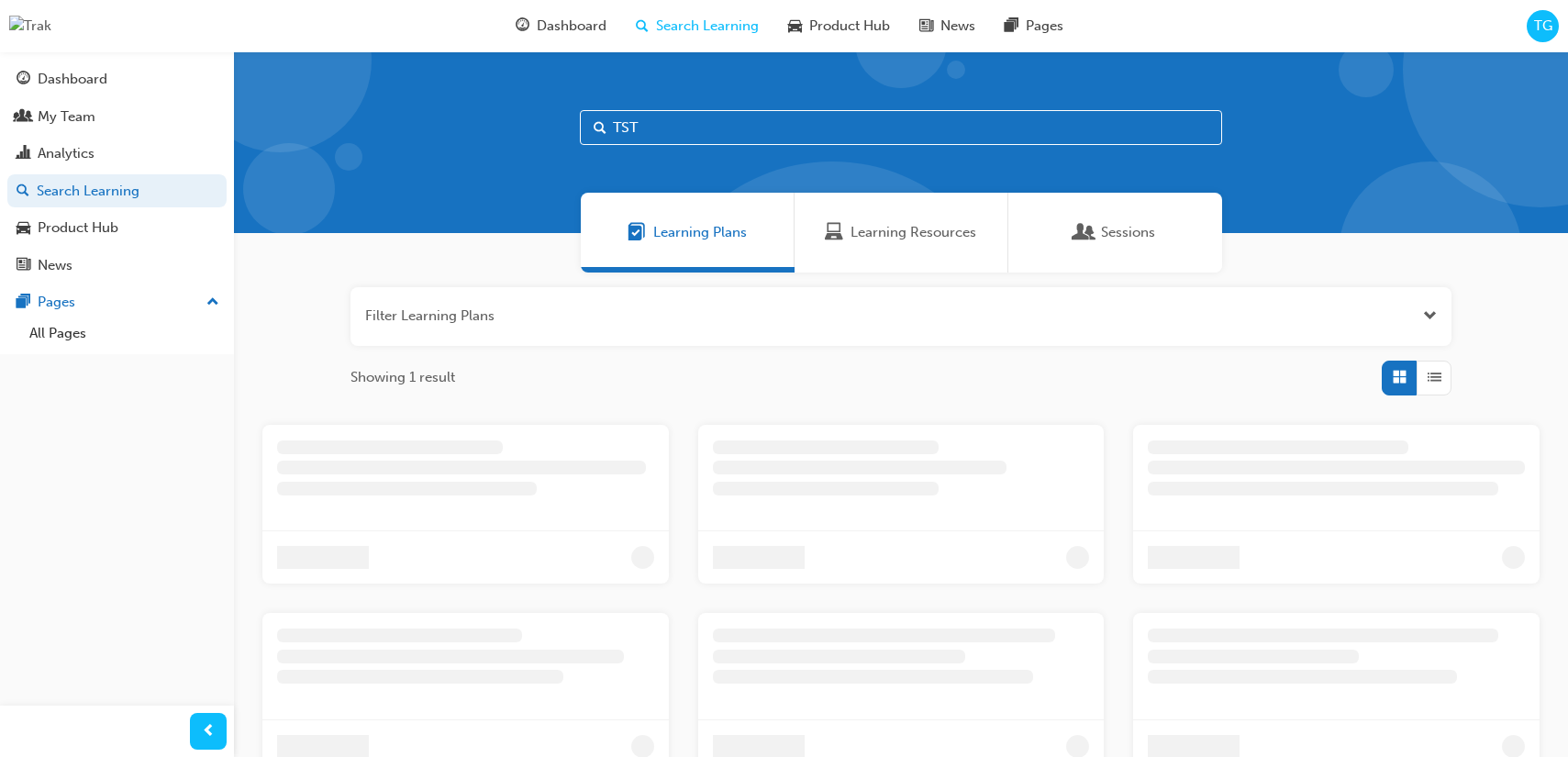
drag, startPoint x: 546, startPoint y: 401, endPoint x: 668, endPoint y: 354, distance: 130.7
click at [546, 401] on div "Filter Learning Plans Showing 1 result" at bounding box center [901, 545] width 1334 height 545
drag, startPoint x: 878, startPoint y: 266, endPoint x: 734, endPoint y: 250, distance: 144.9
click at [877, 267] on div "Learning Resources" at bounding box center [902, 232] width 214 height 79
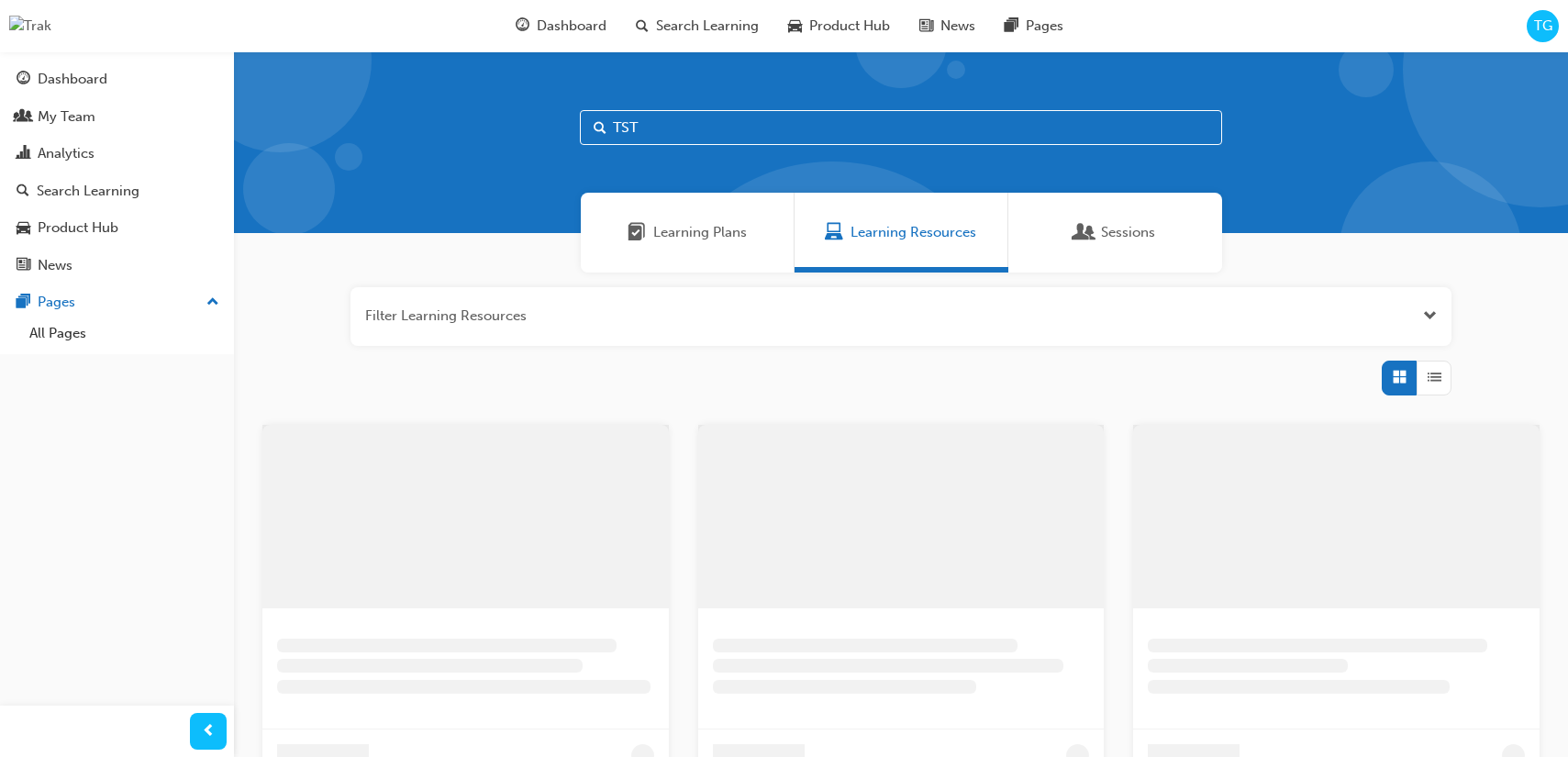
click at [676, 245] on div "Learning Plans" at bounding box center [688, 232] width 214 height 79
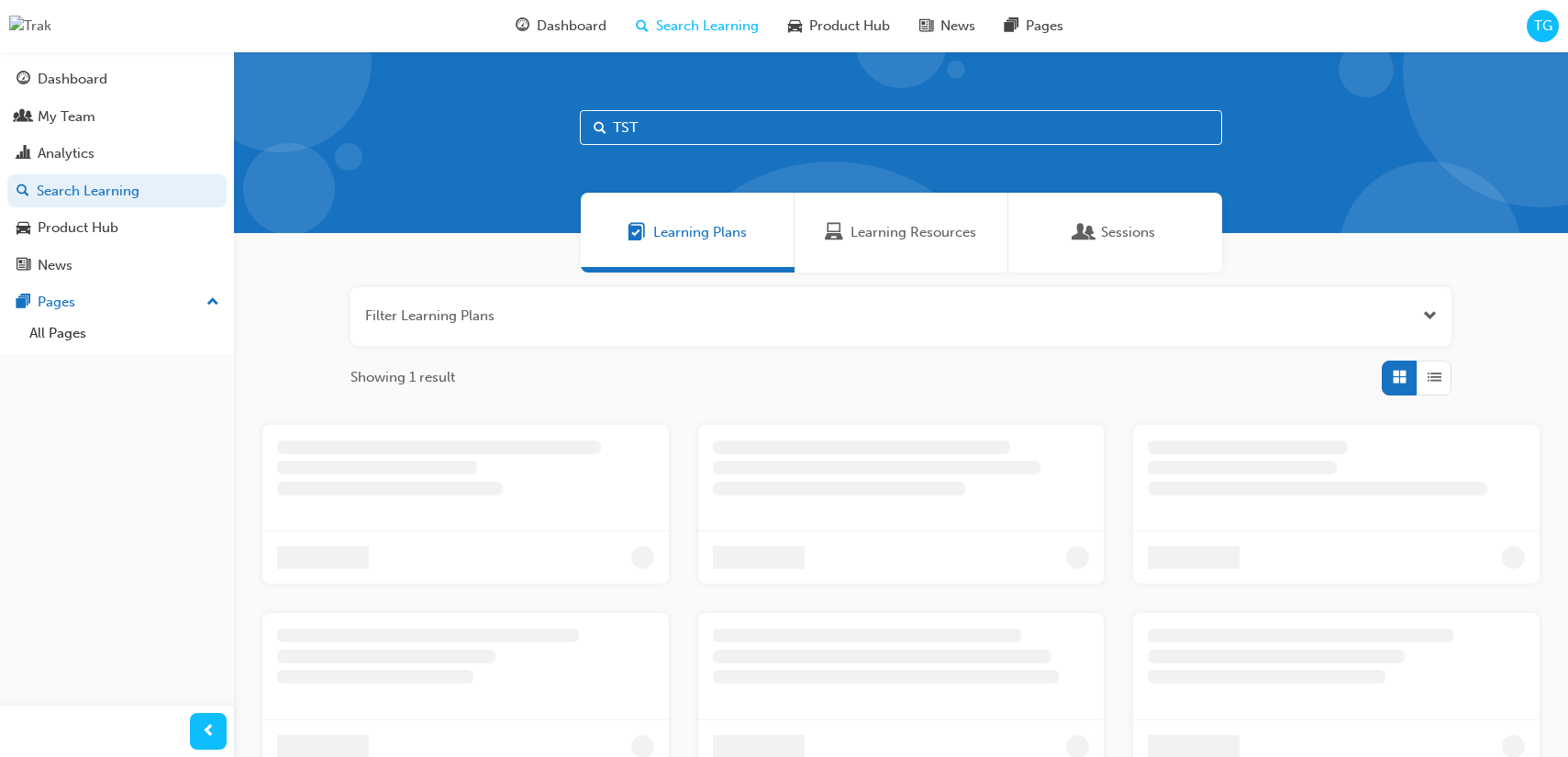
click at [387, 490] on div at bounding box center [390, 489] width 226 height 14
click at [583, 19] on span "Dashboard" at bounding box center [571, 26] width 69 height 21
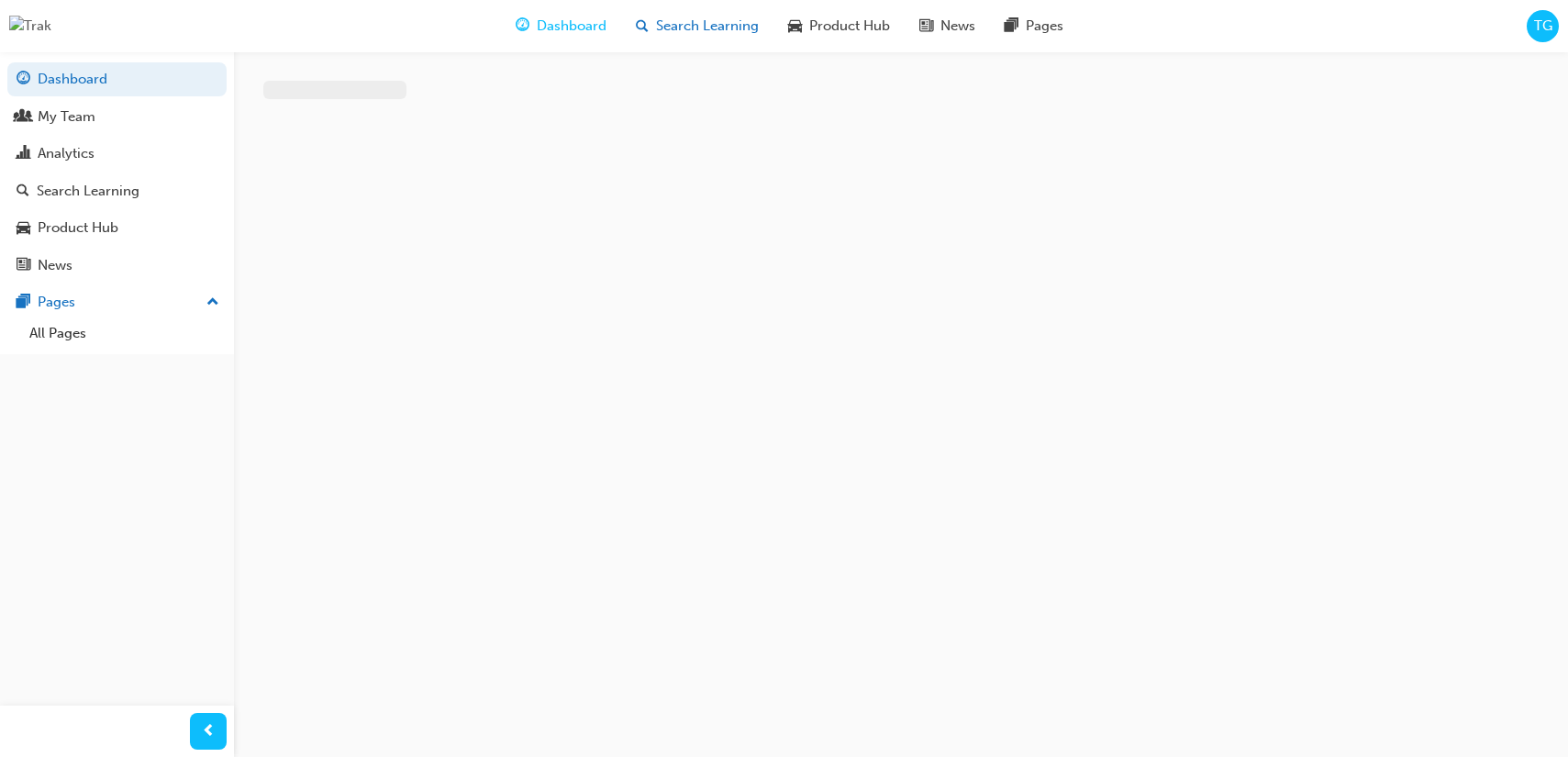
click at [690, 30] on span "Search Learning" at bounding box center [708, 26] width 103 height 21
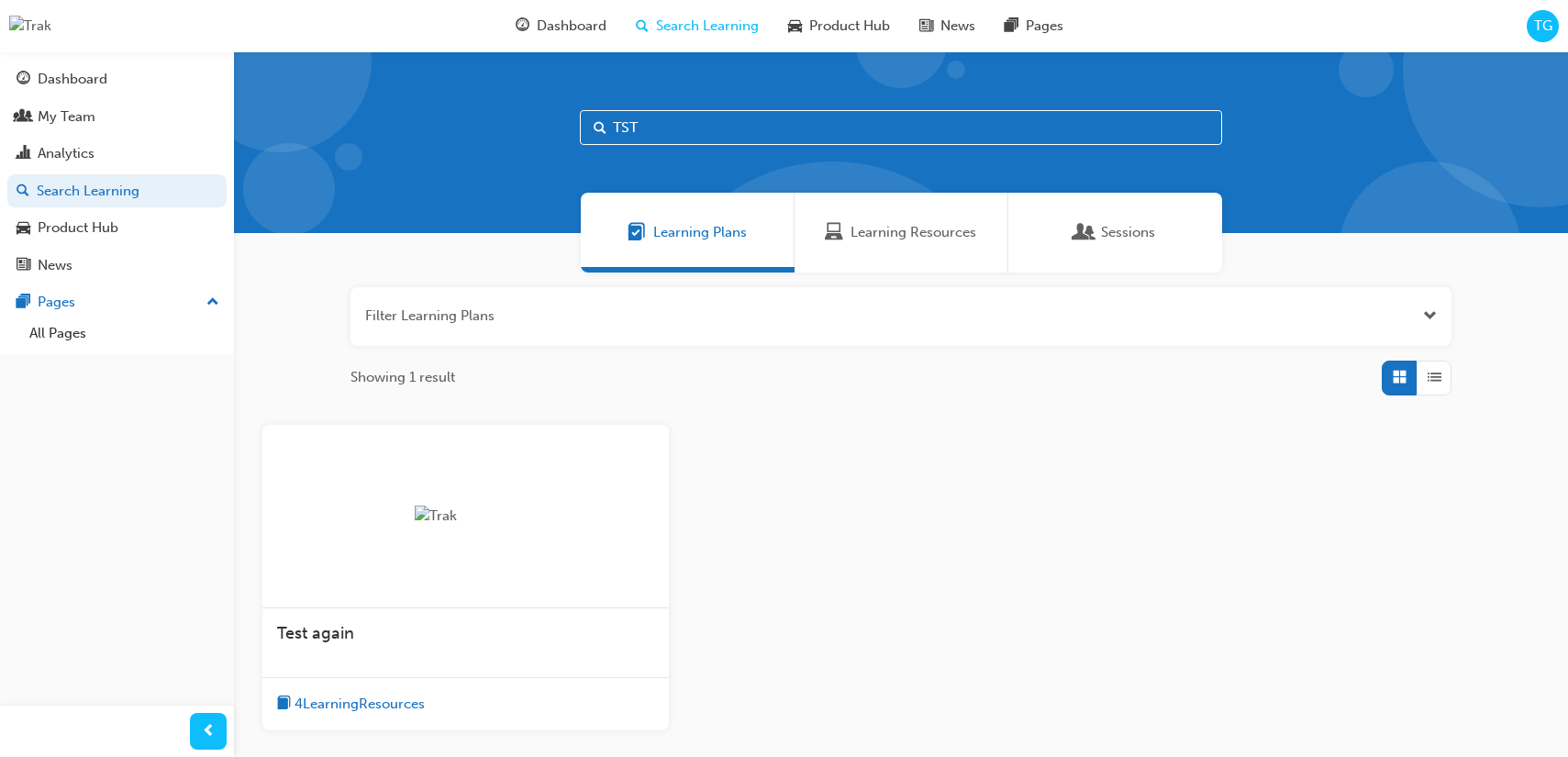
click at [461, 660] on div "Test again" at bounding box center [466, 643] width 407 height 69
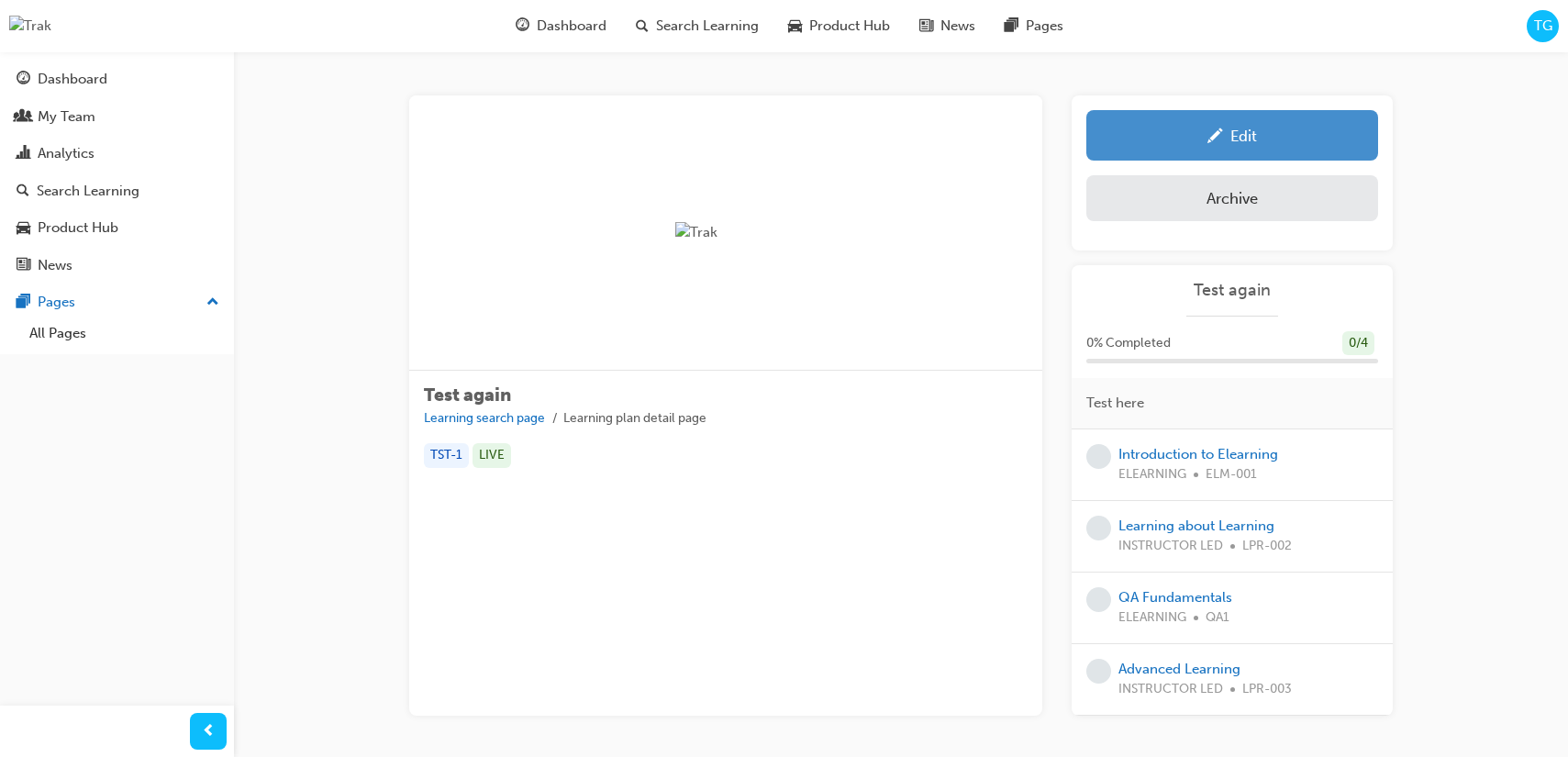
click at [1129, 126] on div "Edit" at bounding box center [1232, 135] width 264 height 23
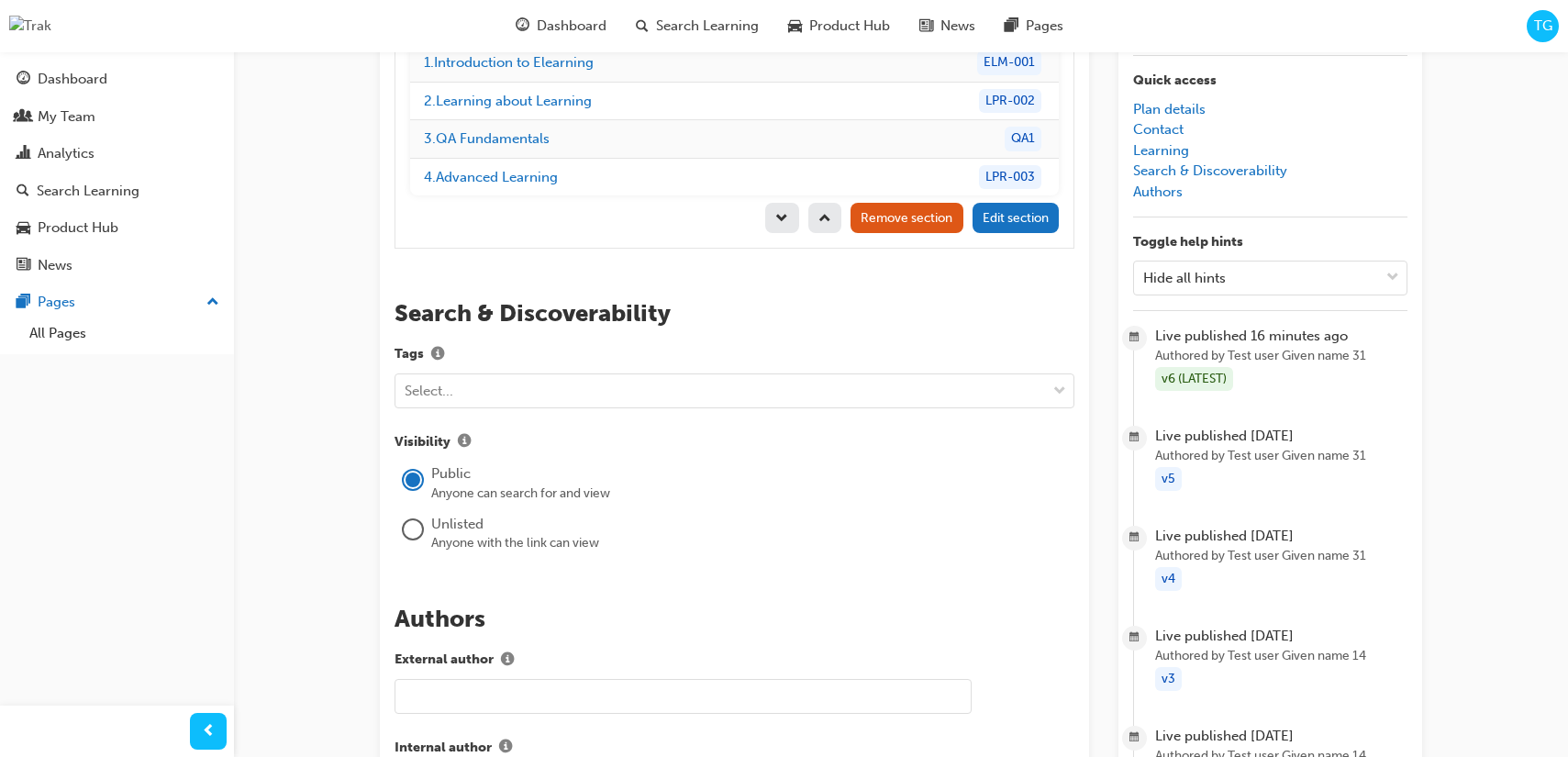
scroll to position [1990, 0]
click at [1004, 227] on button "Edit section" at bounding box center [1017, 217] width 87 height 31
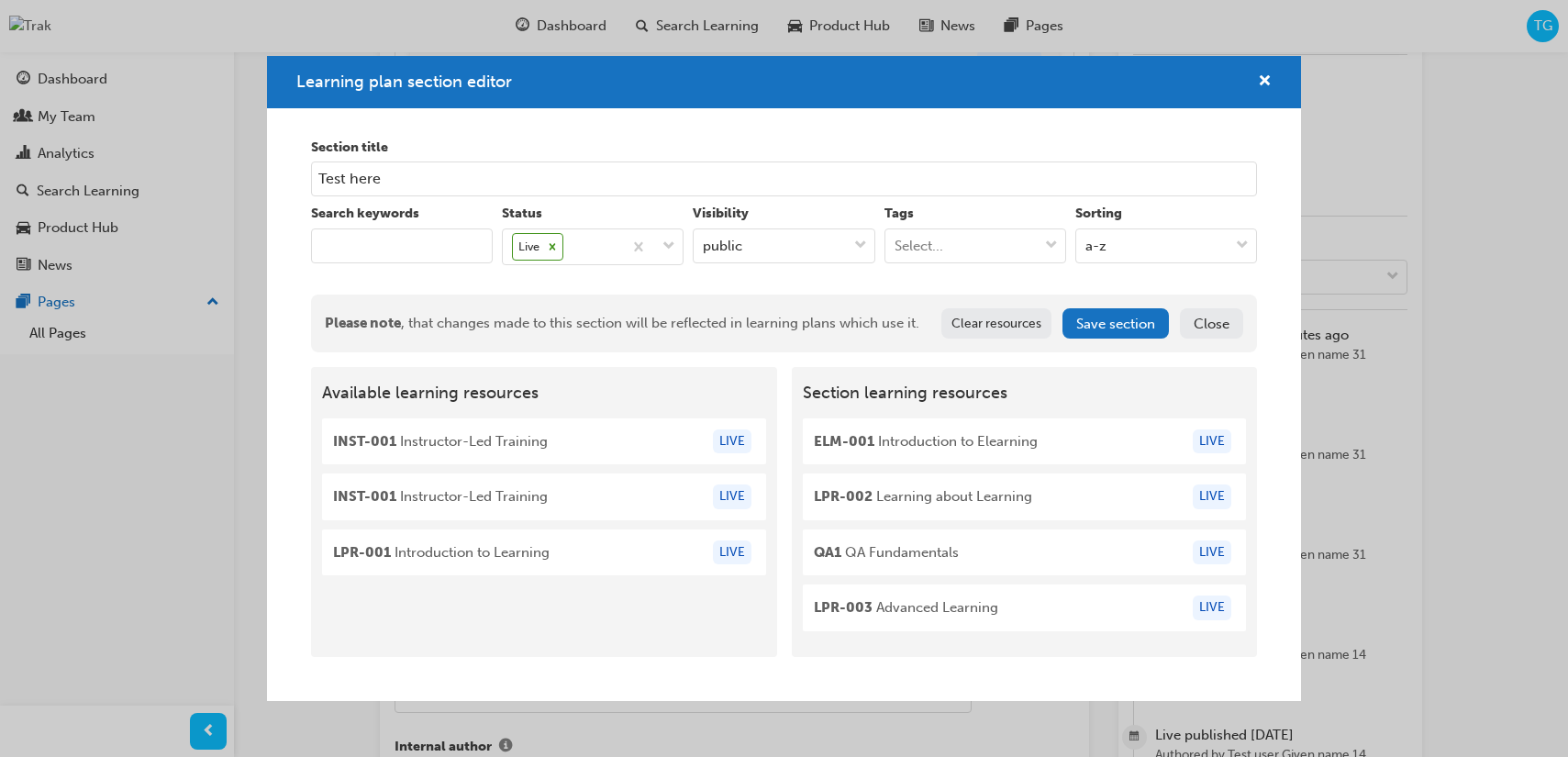
click at [1273, 86] on div "Learning plan section editor" at bounding box center [784, 81] width 1035 height 53
click at [1270, 85] on span "cross-icon" at bounding box center [1265, 82] width 14 height 17
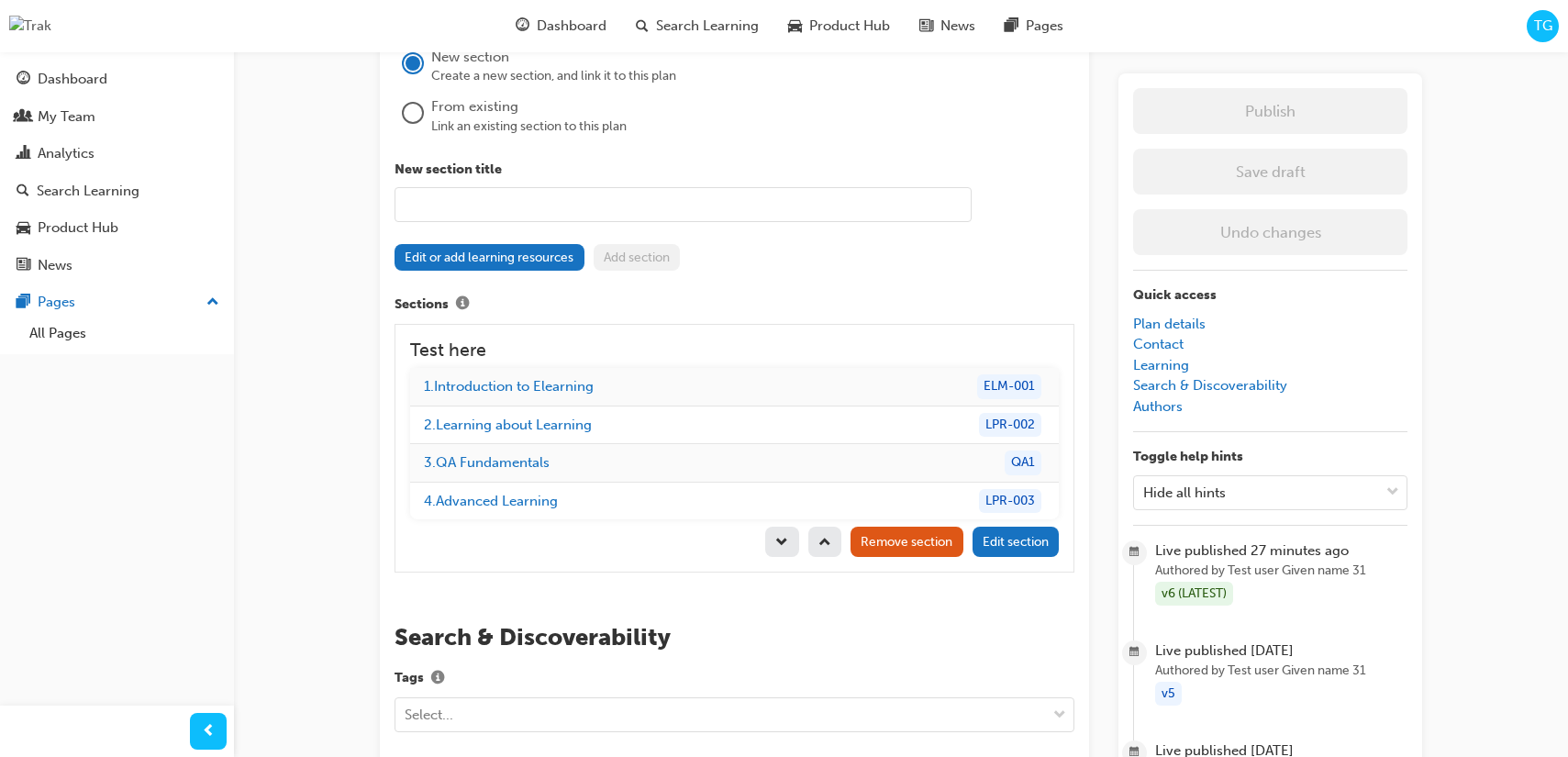
scroll to position [1663, 0]
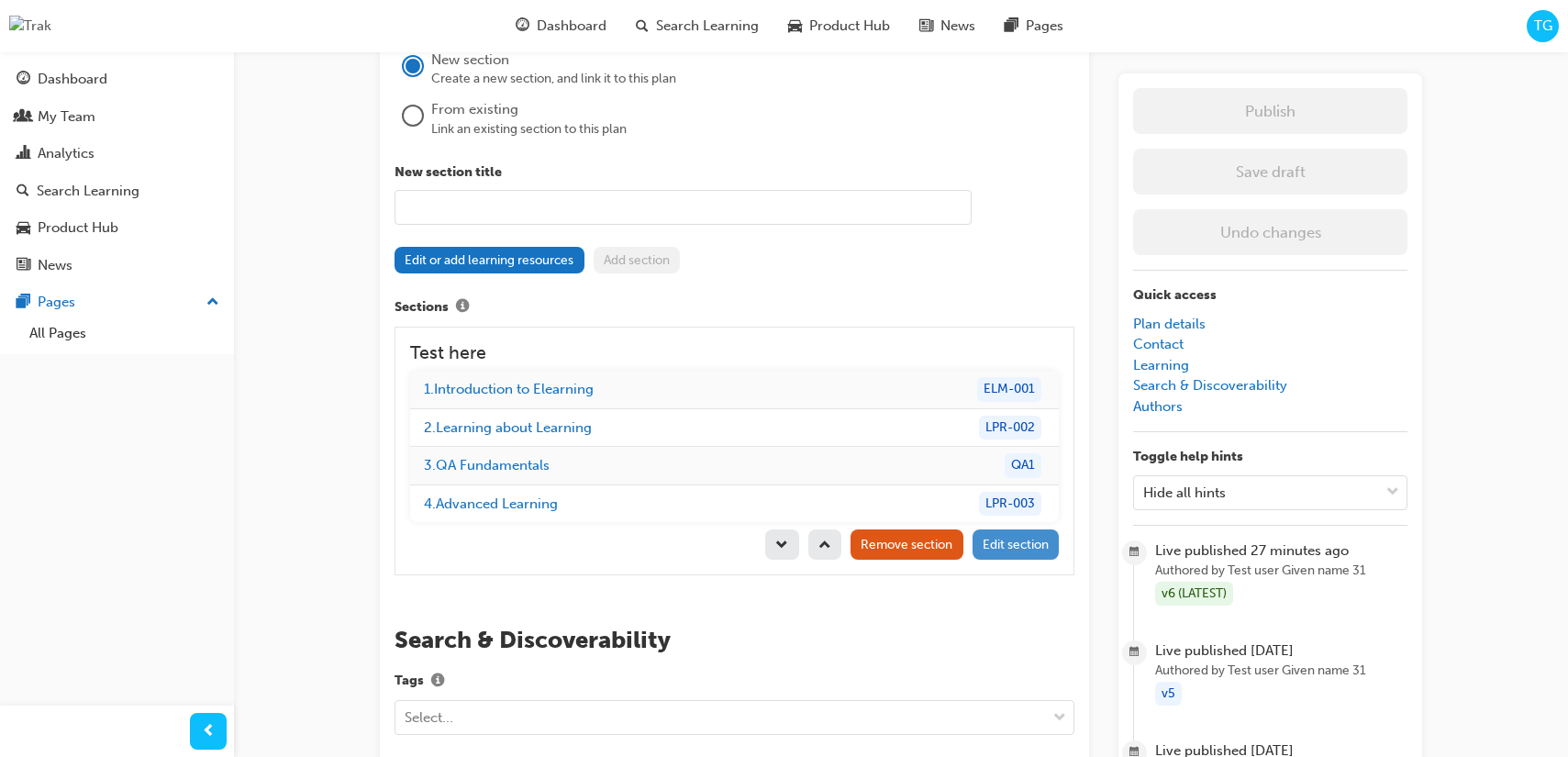
click at [999, 543] on span "Edit section" at bounding box center [1016, 545] width 66 height 16
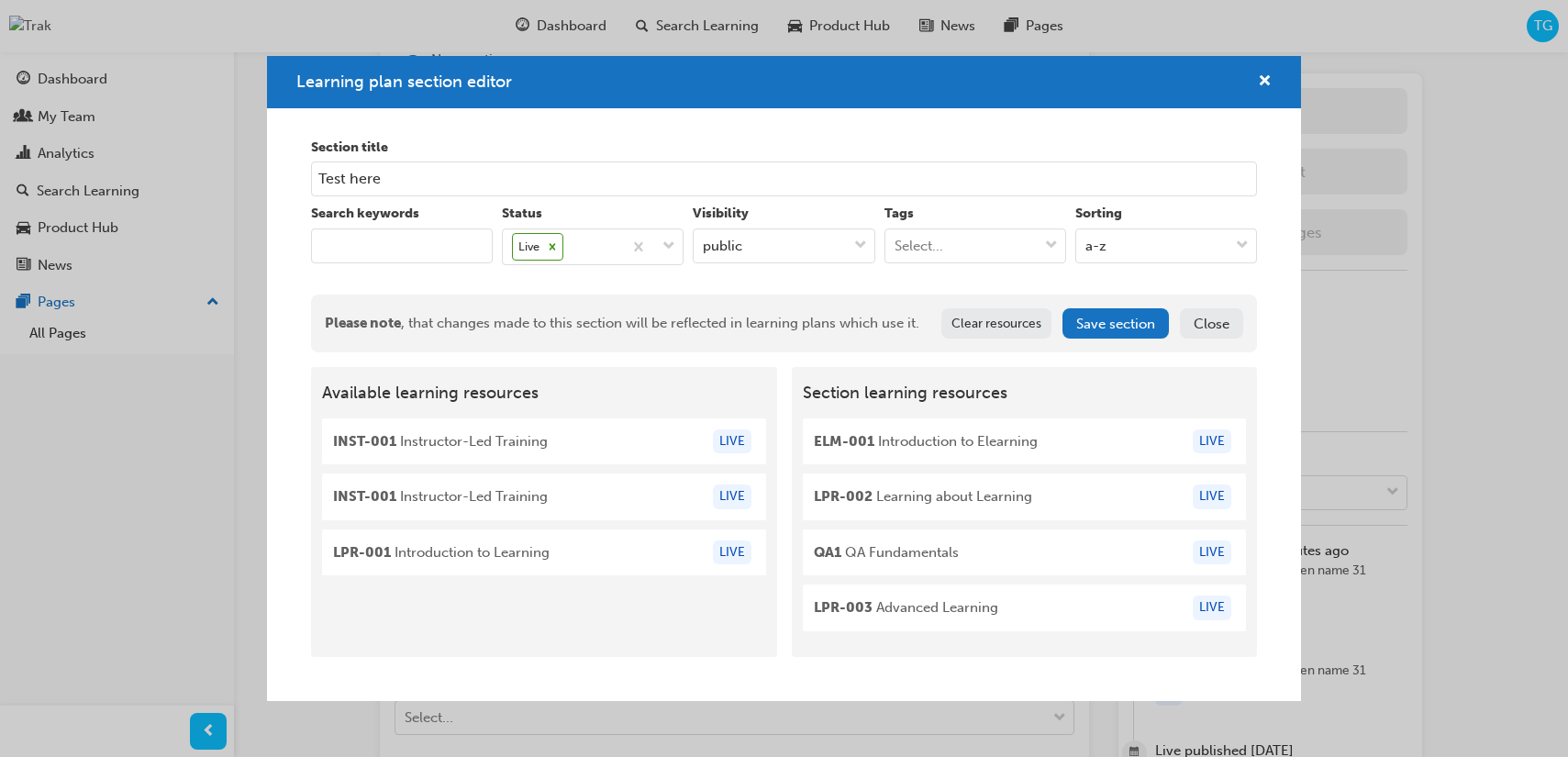
click at [417, 181] on input "Test here" at bounding box center [784, 179] width 947 height 35
click at [1269, 77] on span "cross-icon" at bounding box center [1265, 82] width 14 height 17
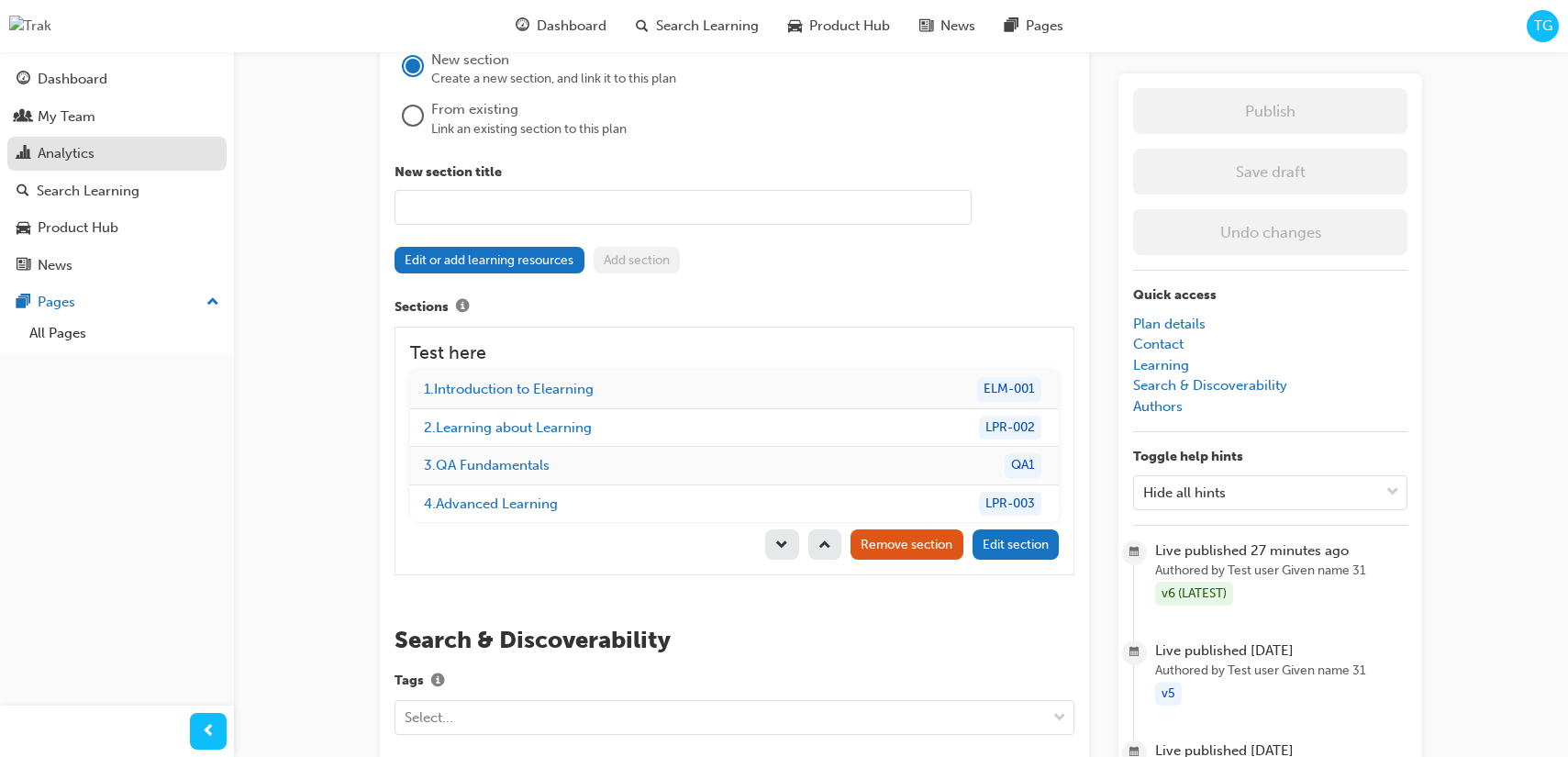
click at [87, 151] on div "Analytics" at bounding box center [65, 153] width 57 height 21
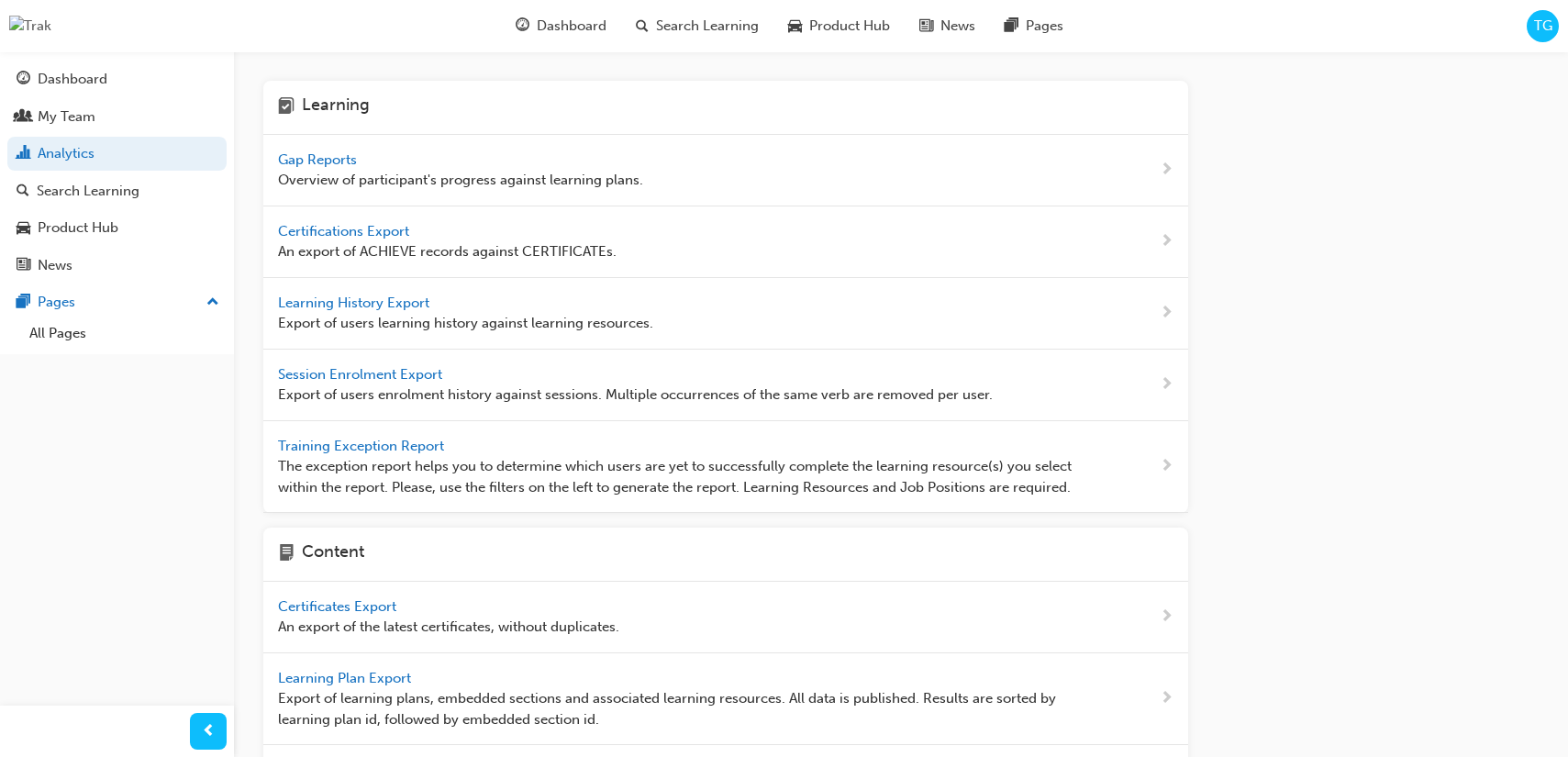
click at [332, 157] on span "Gap Reports" at bounding box center [318, 160] width 82 height 17
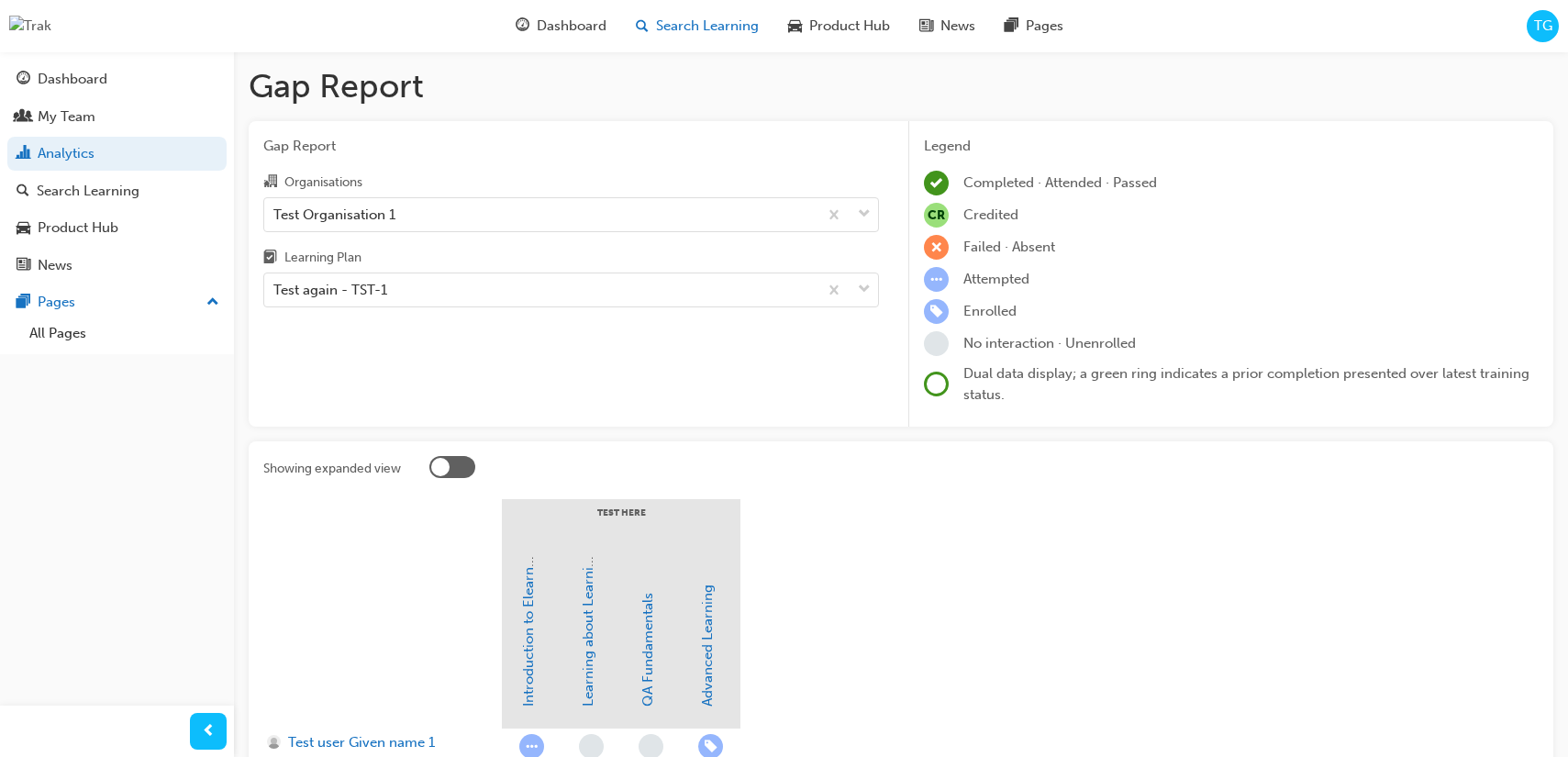
click at [676, 37] on div "Search Learning" at bounding box center [697, 26] width 153 height 38
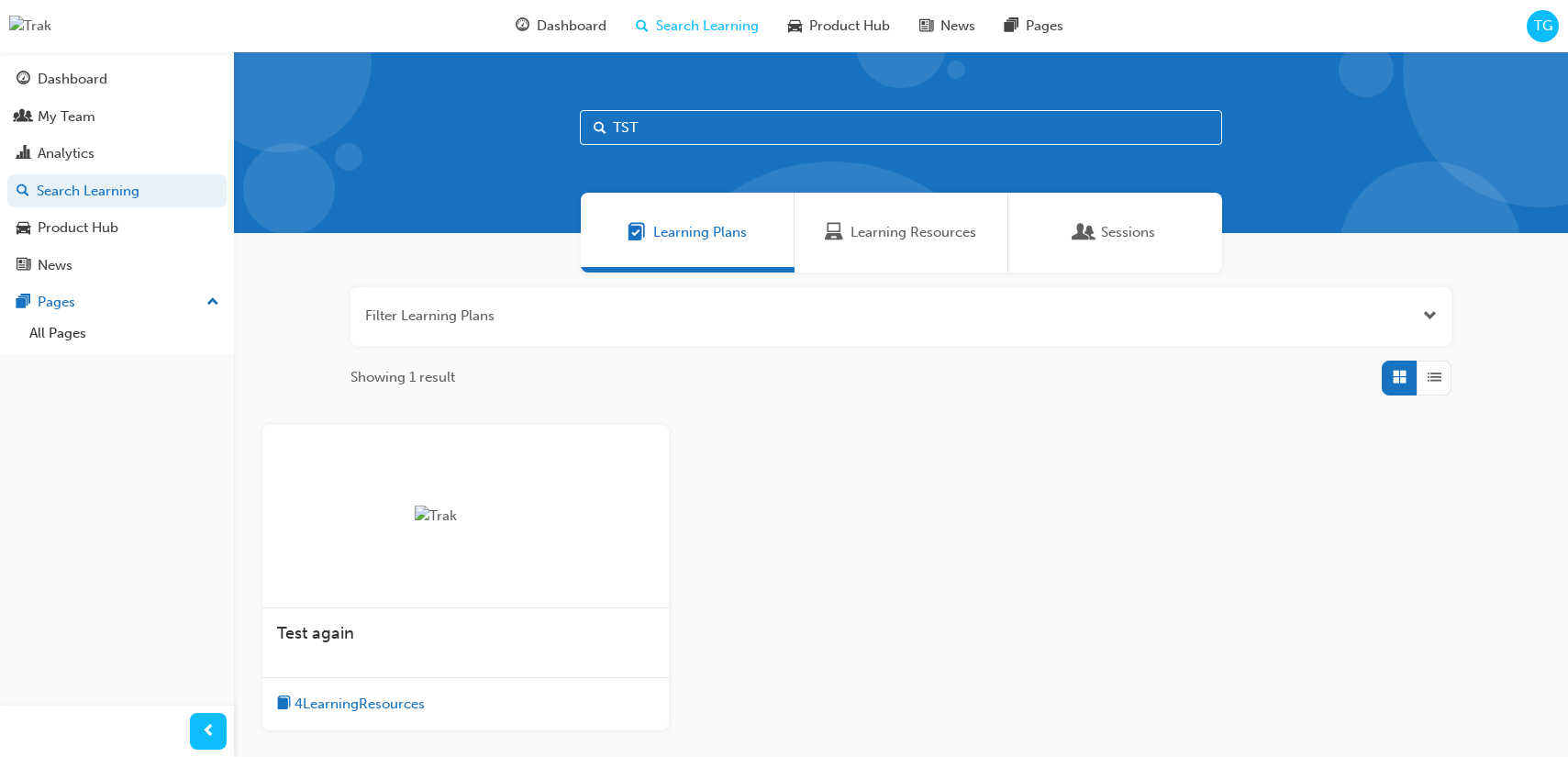
click at [412, 619] on div "Test again" at bounding box center [466, 643] width 407 height 69
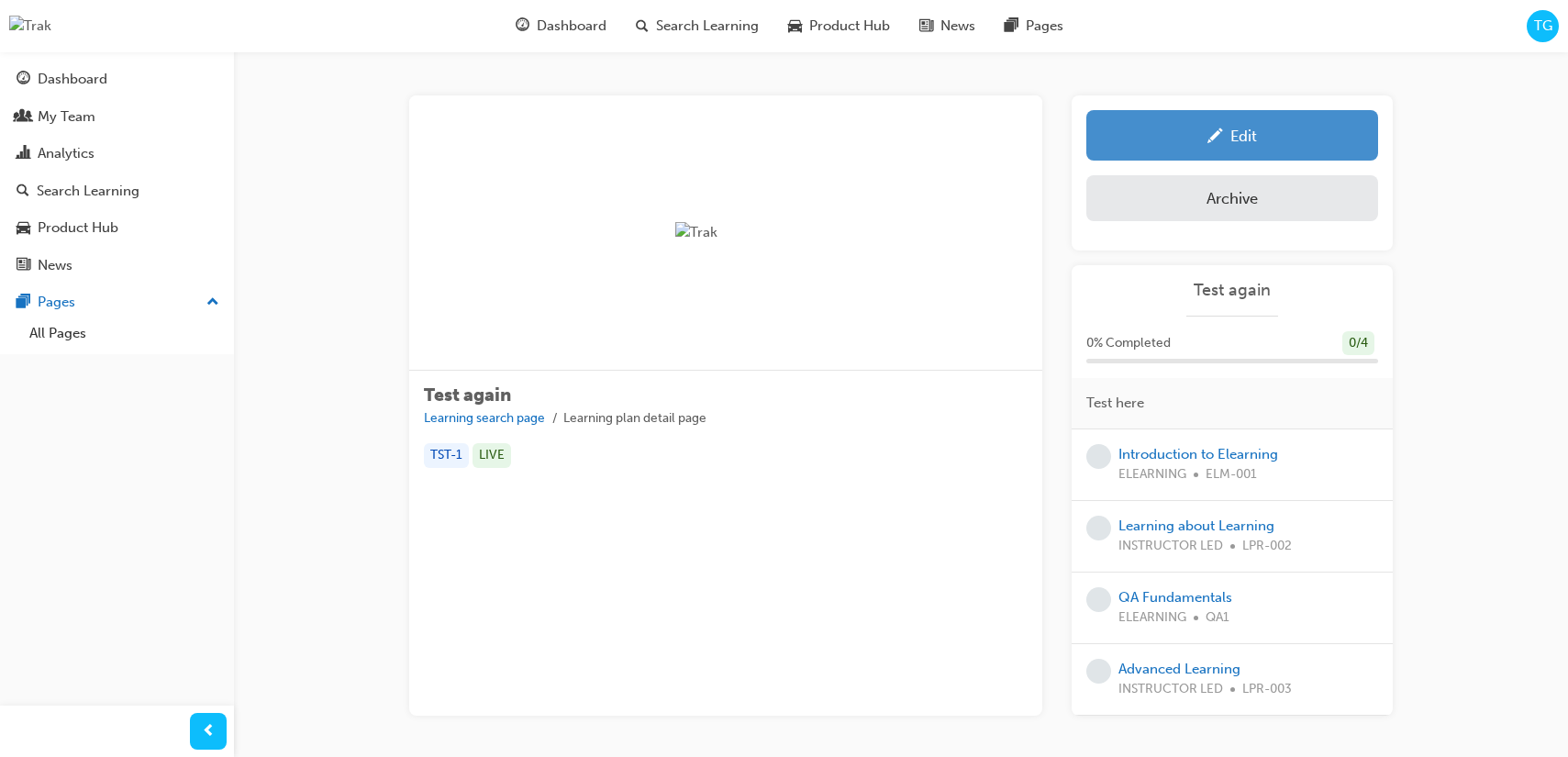
click at [1300, 148] on link "Edit" at bounding box center [1232, 135] width 292 height 51
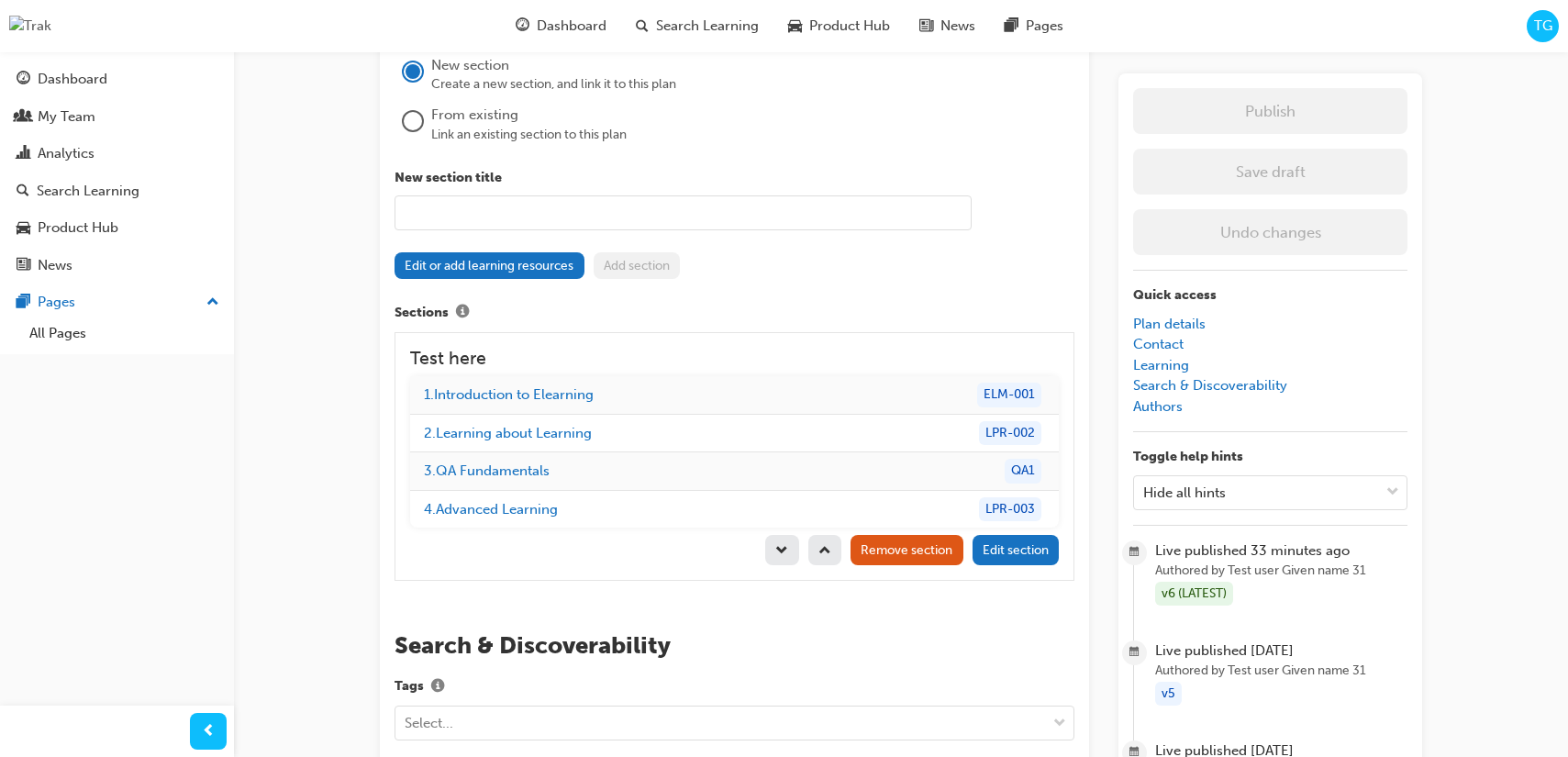
scroll to position [1669, 0]
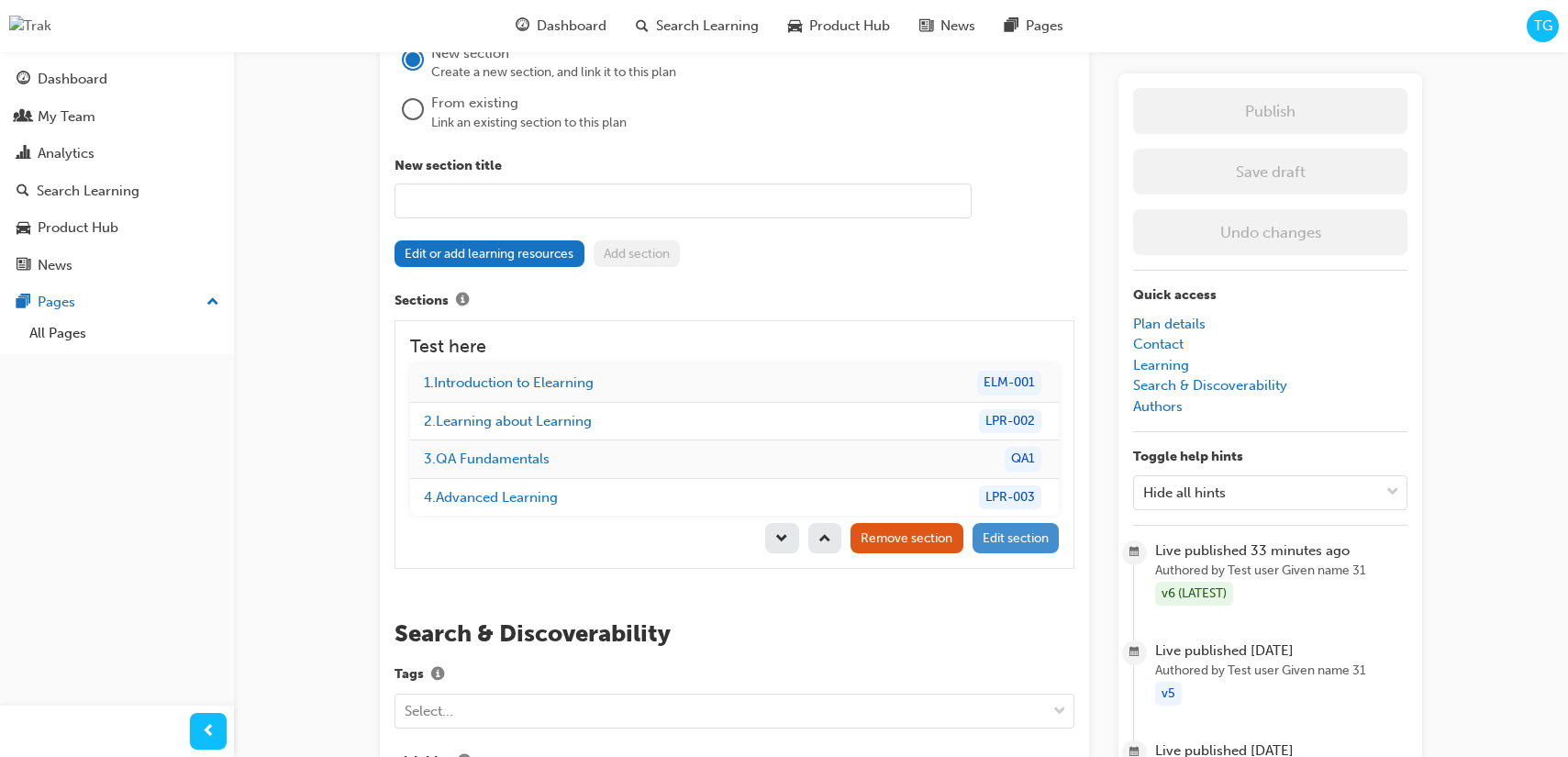
click at [1018, 540] on span "Edit section" at bounding box center [1016, 539] width 66 height 16
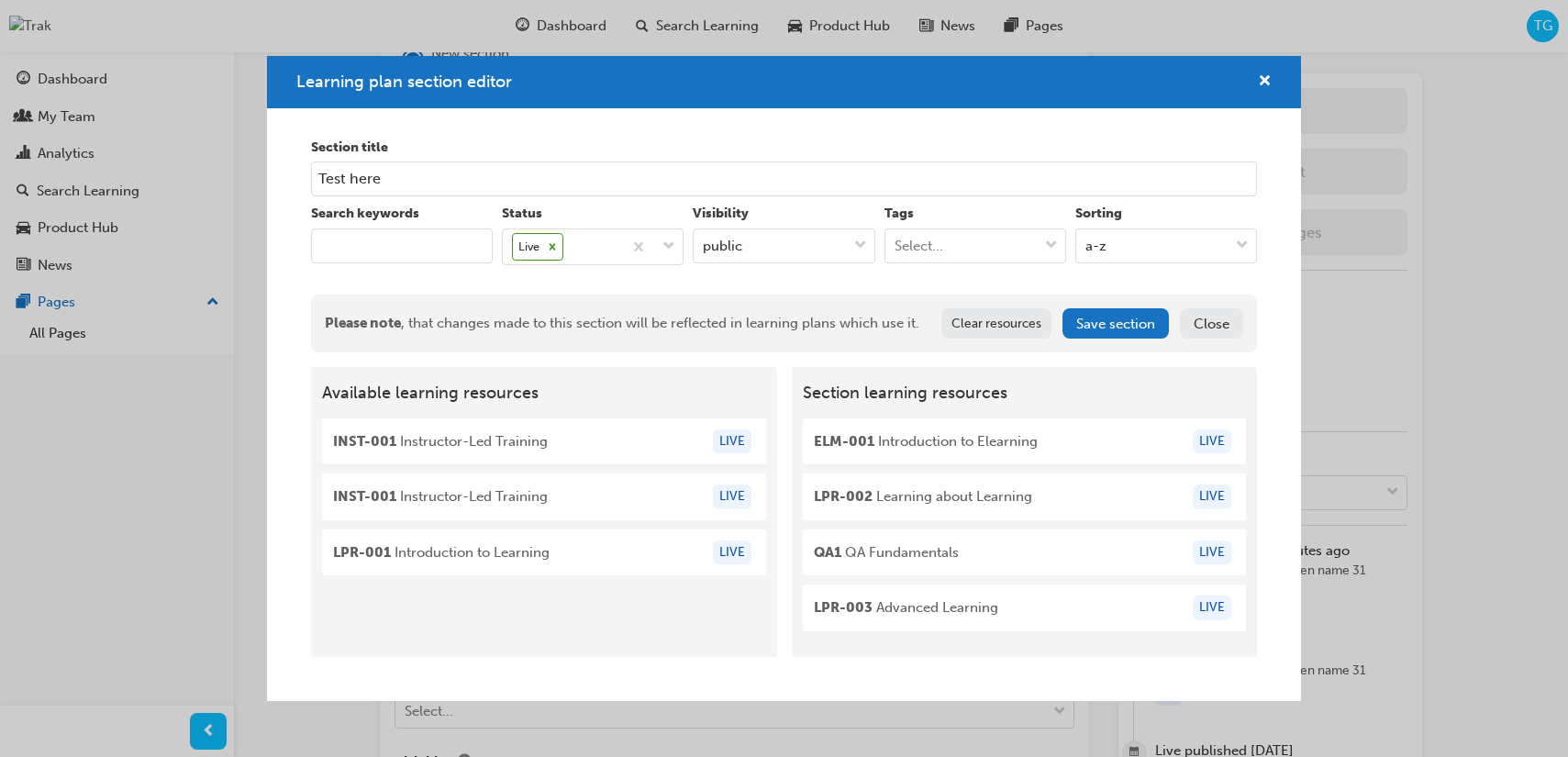
drag, startPoint x: 394, startPoint y: 192, endPoint x: 407, endPoint y: 183, distance: 15.8
click at [394, 191] on input "Test here" at bounding box center [784, 179] width 947 height 35
drag, startPoint x: 392, startPoint y: 183, endPoint x: 355, endPoint y: 178, distance: 37.3
click at [355, 178] on input "Test here" at bounding box center [784, 179] width 947 height 35
type input "Test update_here"
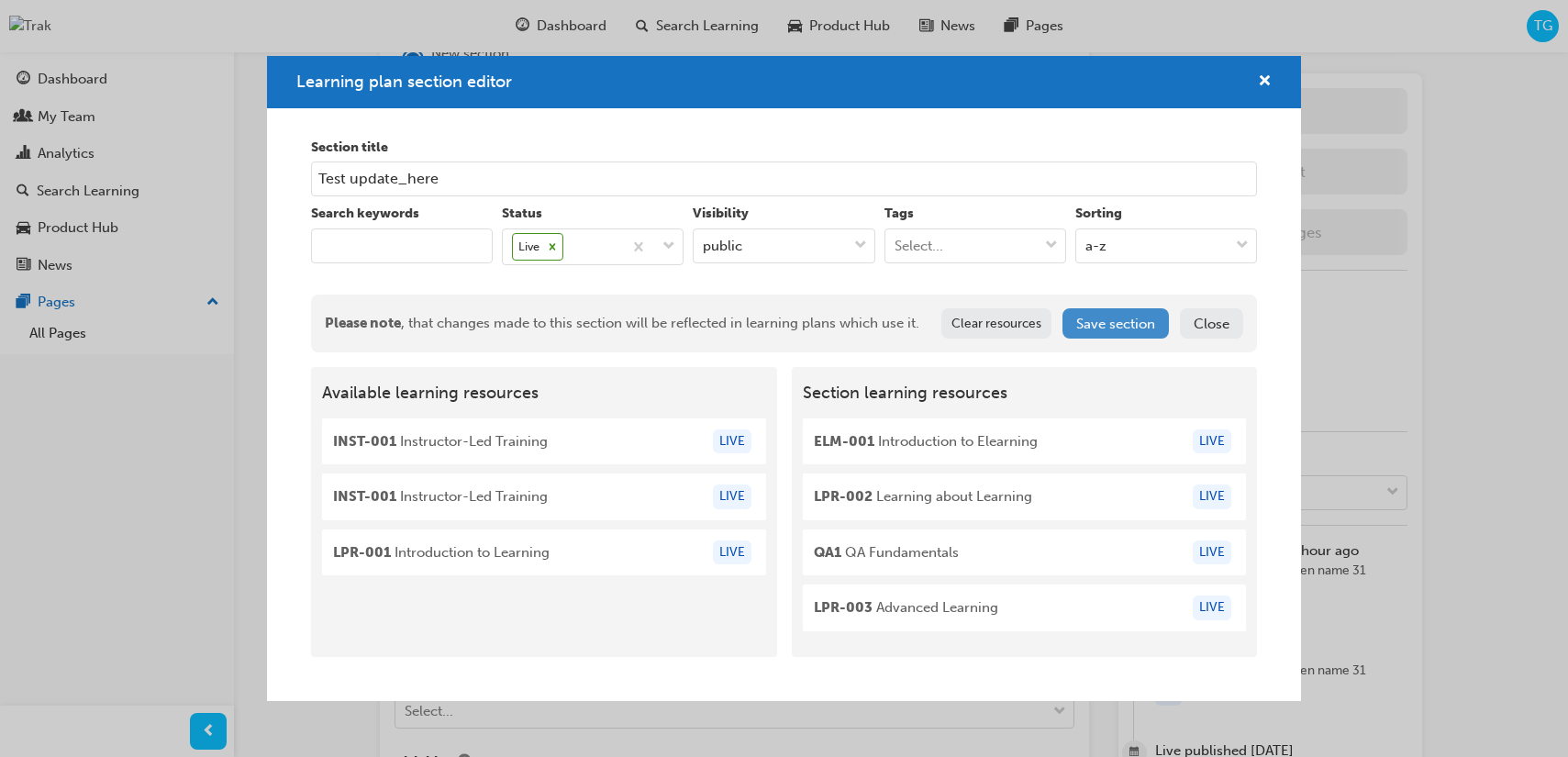
click at [1115, 328] on button "Save section" at bounding box center [1115, 323] width 106 height 31
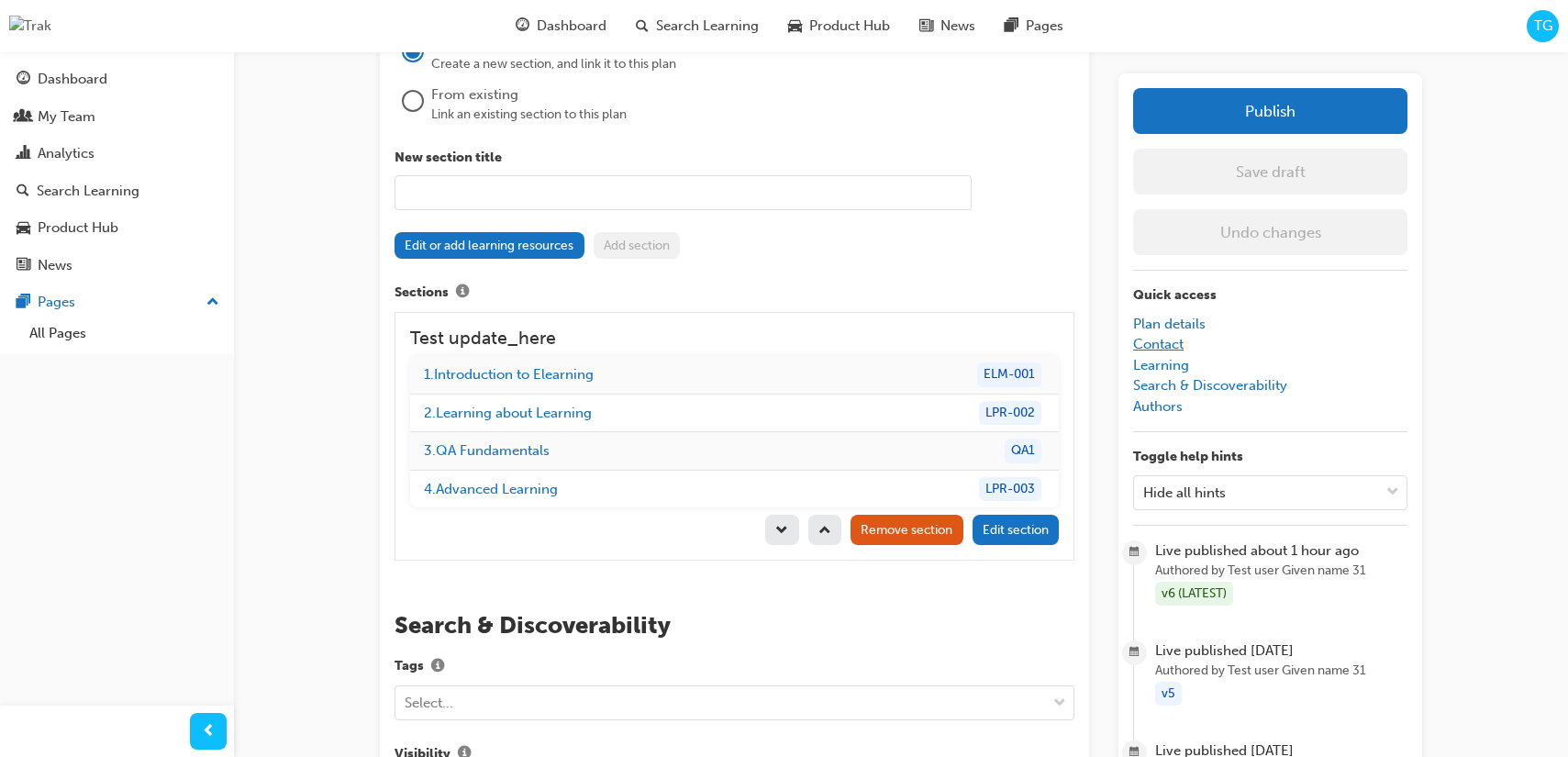
scroll to position [1674, 0]
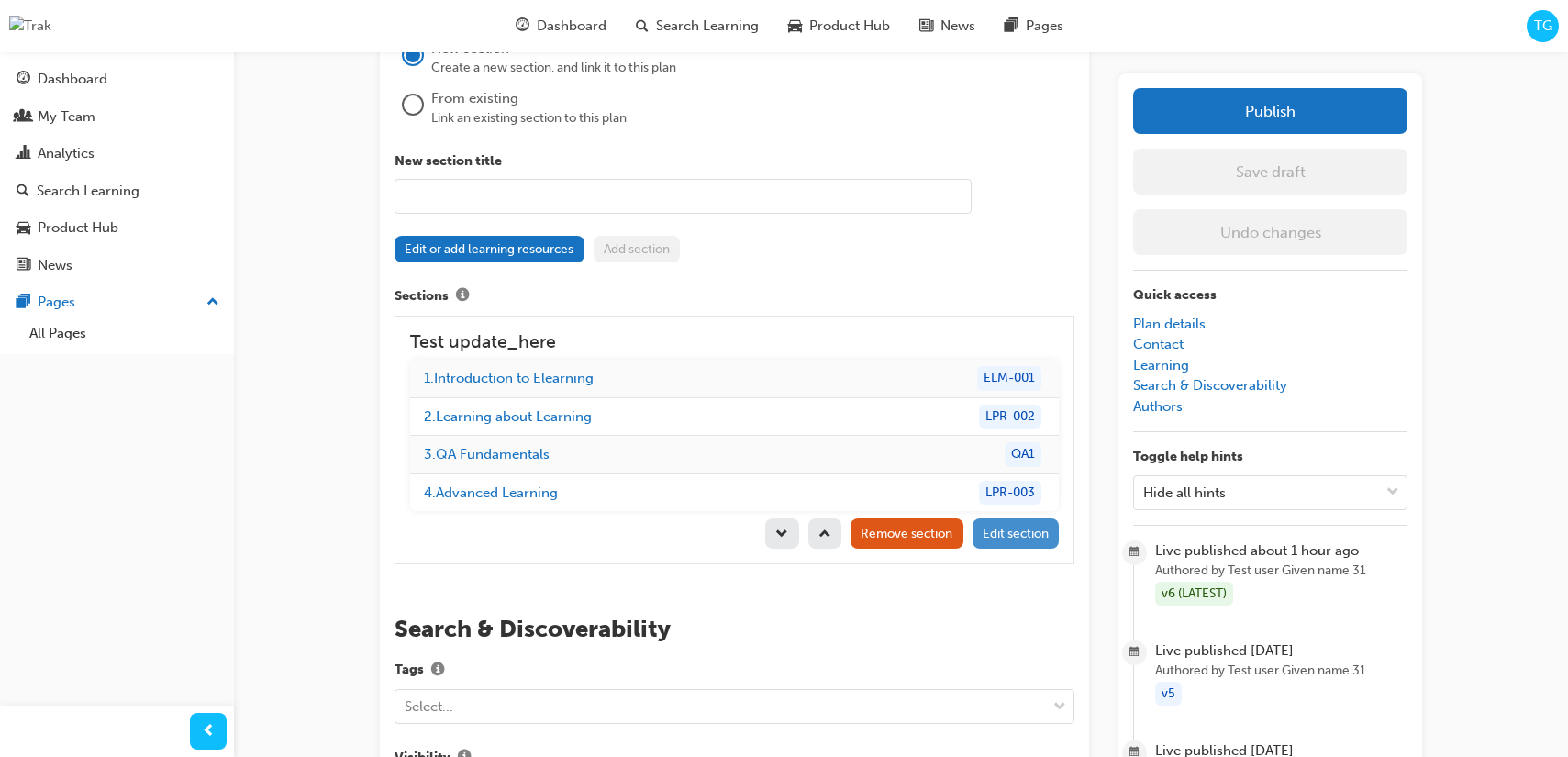
click at [1002, 529] on span "Edit section" at bounding box center [1016, 534] width 66 height 16
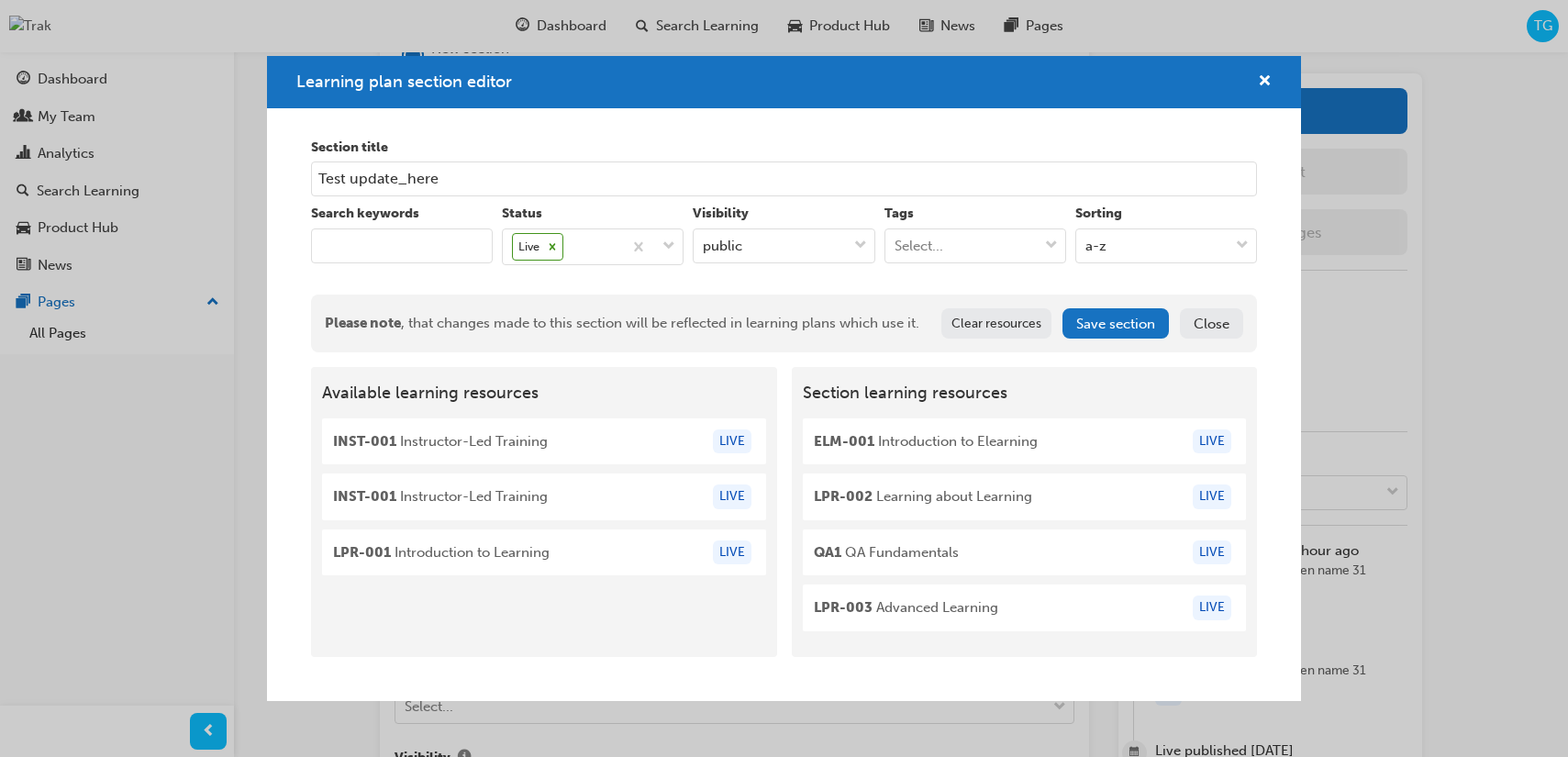
click at [469, 188] on input "Test update_here" at bounding box center [784, 179] width 947 height 35
type input "Test update_hereaga"
click at [1267, 80] on span "cross-icon" at bounding box center [1265, 82] width 14 height 17
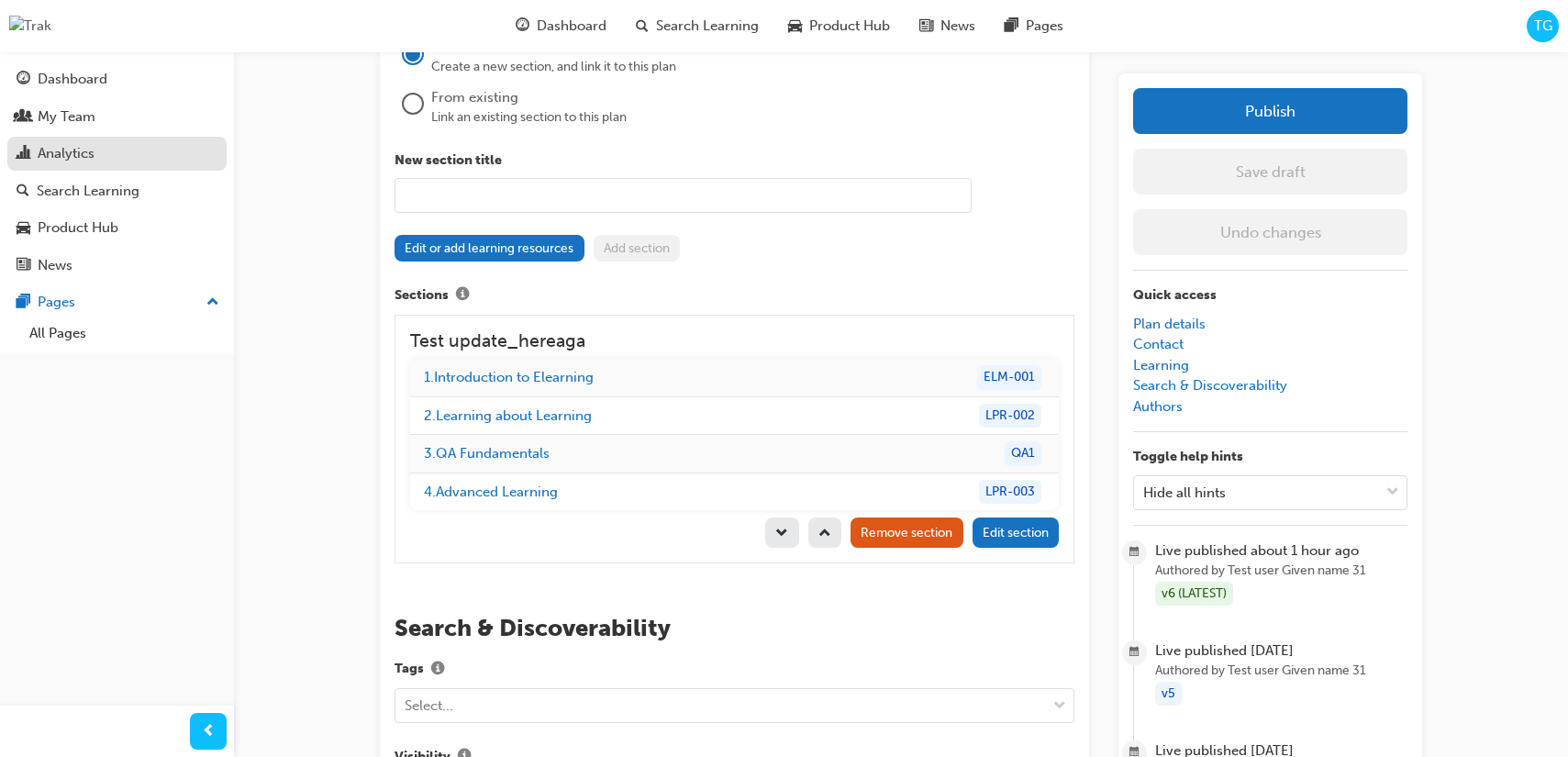
click at [85, 148] on div "Analytics" at bounding box center [65, 153] width 57 height 21
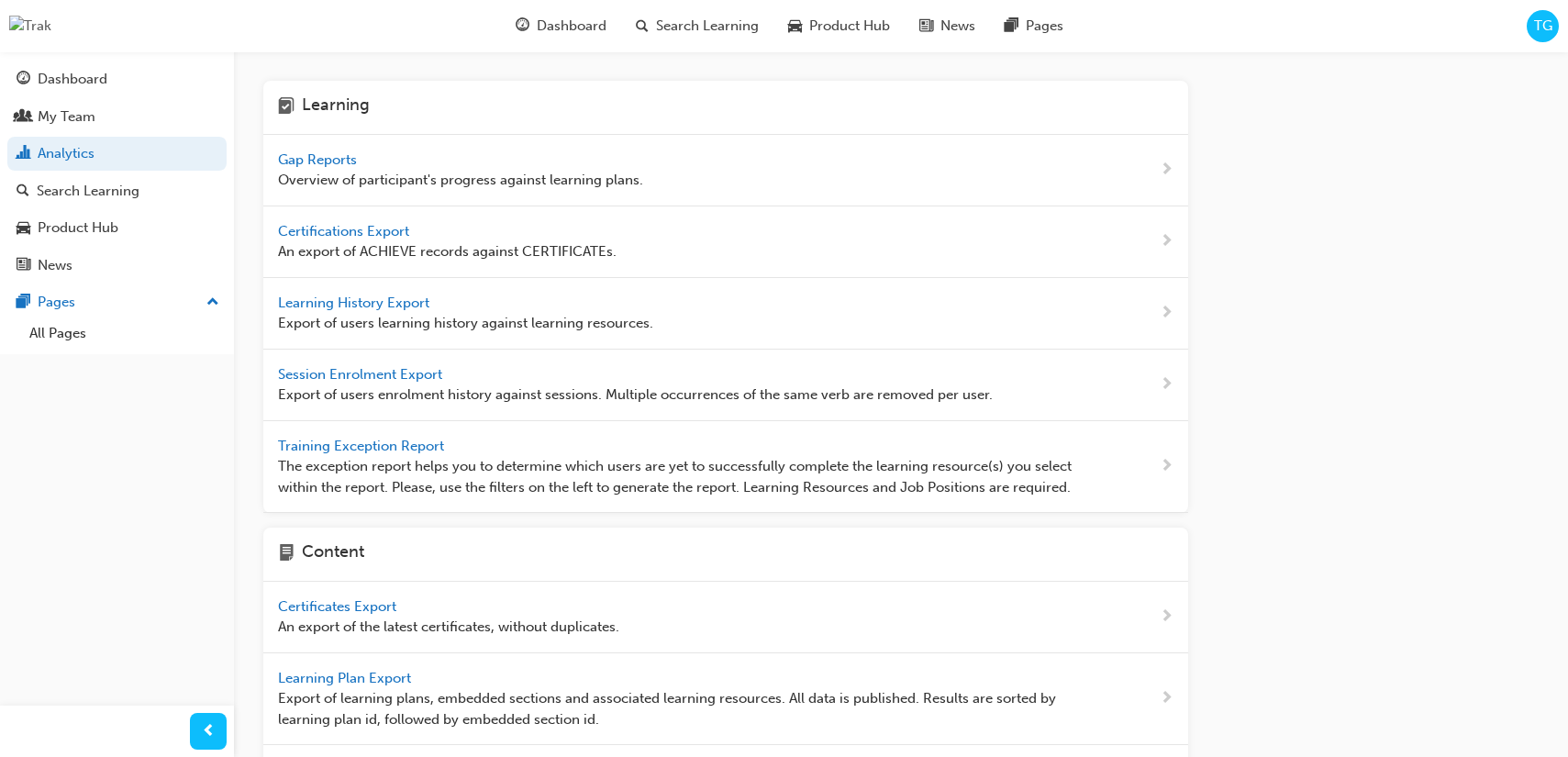
click at [328, 163] on span "Gap Reports" at bounding box center [318, 160] width 82 height 17
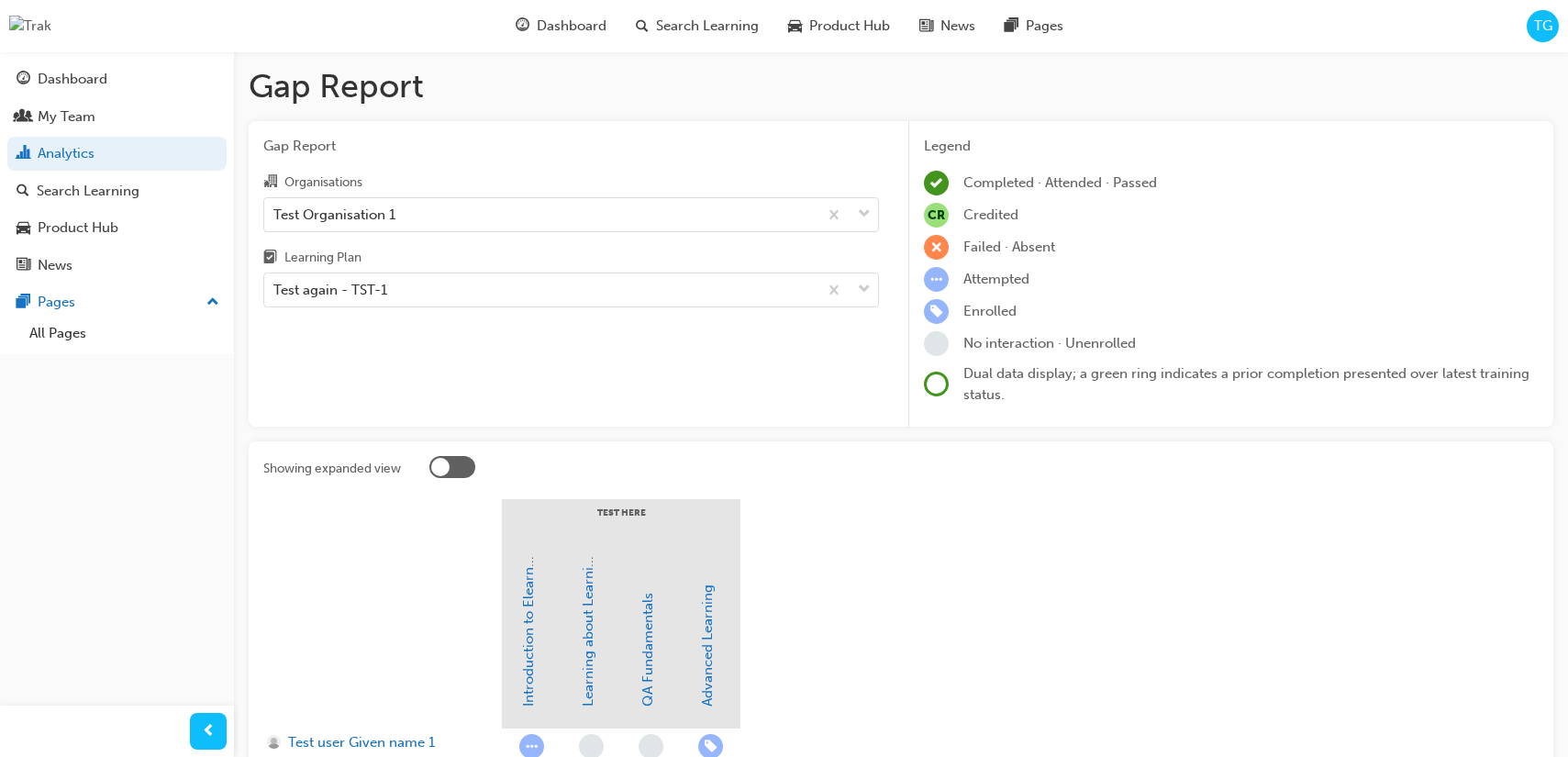
drag, startPoint x: 408, startPoint y: 28, endPoint x: 435, endPoint y: 4, distance: 36.1
click at [409, 28] on div "Dashboard Search Learning Product Hub News Pages TG" at bounding box center [784, 26] width 1568 height 53
